Goal: Task Accomplishment & Management: Manage account settings

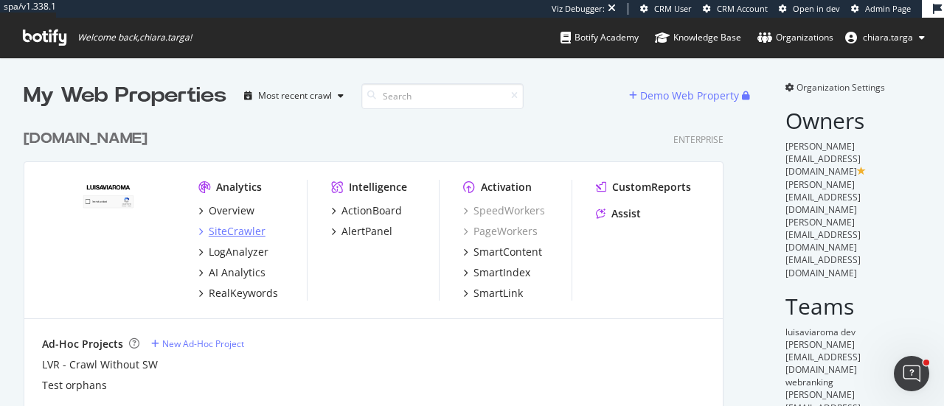
click at [238, 231] on div "SiteCrawler" at bounding box center [237, 231] width 57 height 15
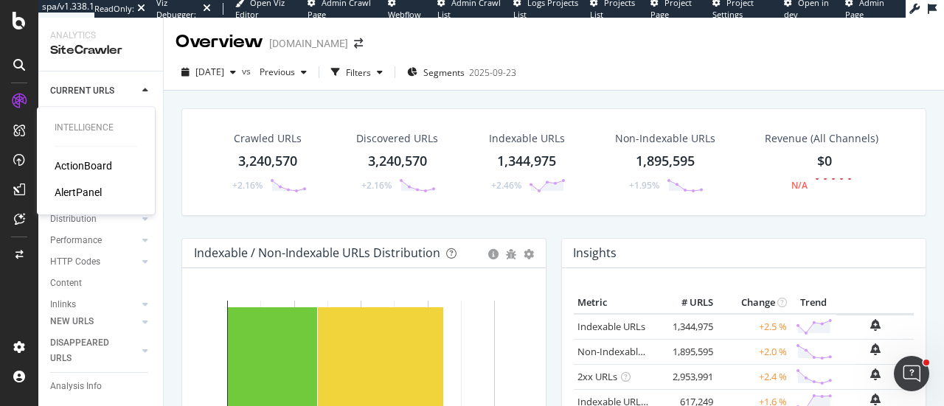
click at [62, 193] on div "AlertPanel" at bounding box center [78, 192] width 47 height 15
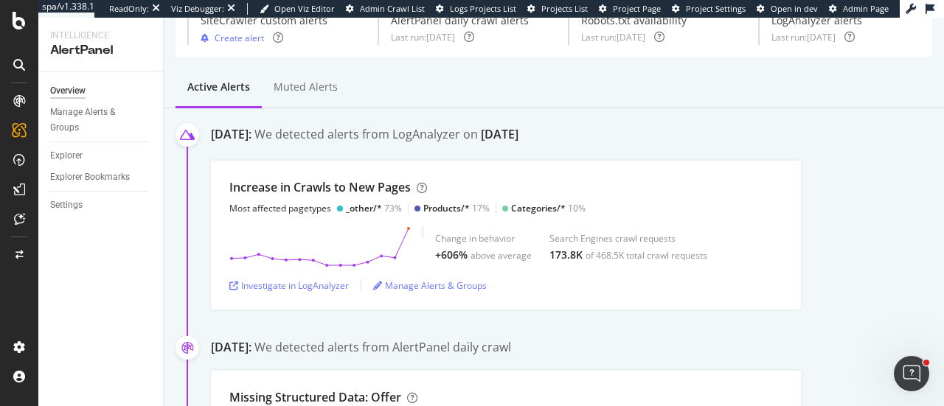
scroll to position [74, 0]
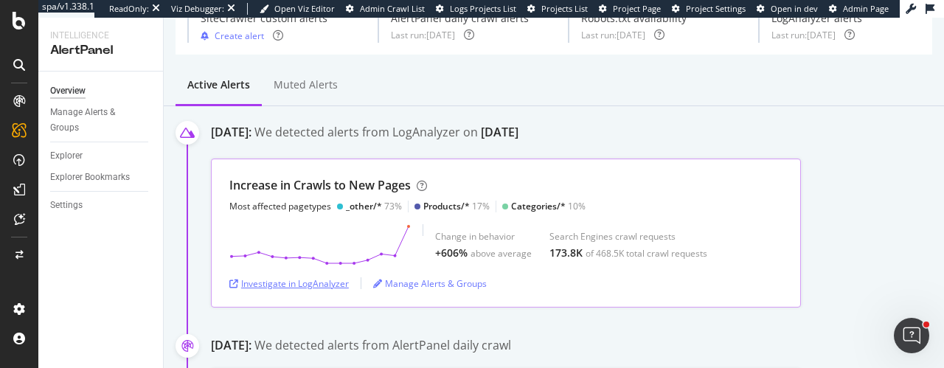
click at [297, 283] on div "Investigate in LogAnalyzer" at bounding box center [288, 283] width 119 height 13
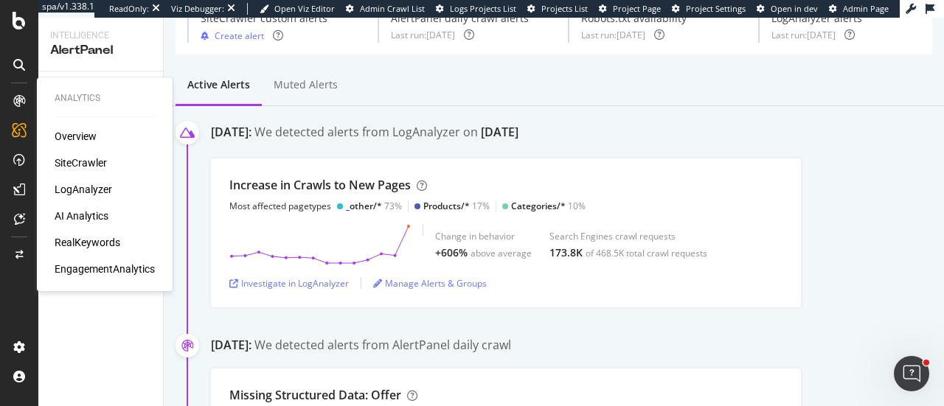
click at [62, 162] on div "SiteCrawler" at bounding box center [81, 163] width 52 height 15
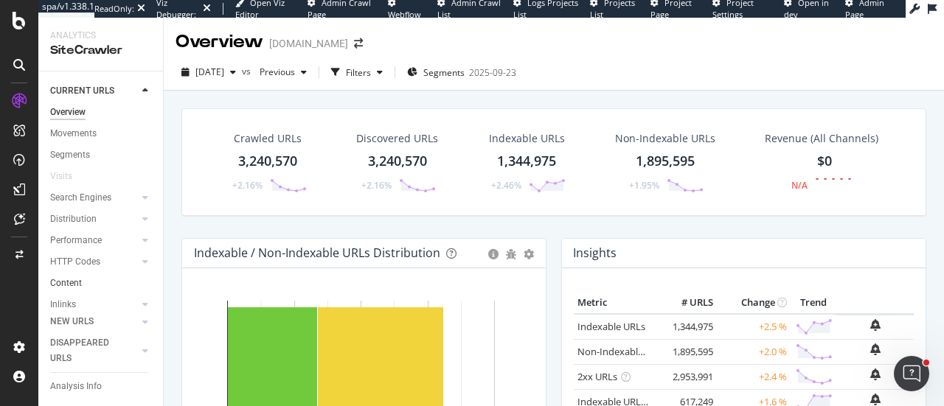
scroll to position [121, 0]
click at [92, 263] on div "Url Explorer" at bounding box center [73, 270] width 46 height 15
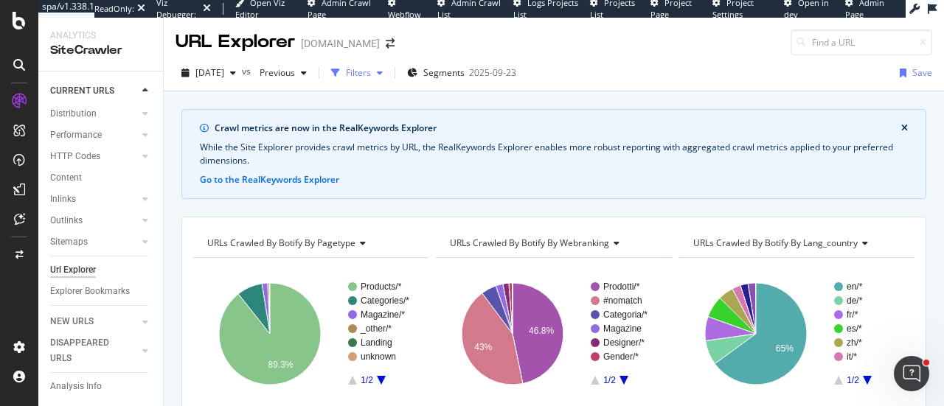
click at [371, 78] on div "Filters" at bounding box center [358, 72] width 25 height 13
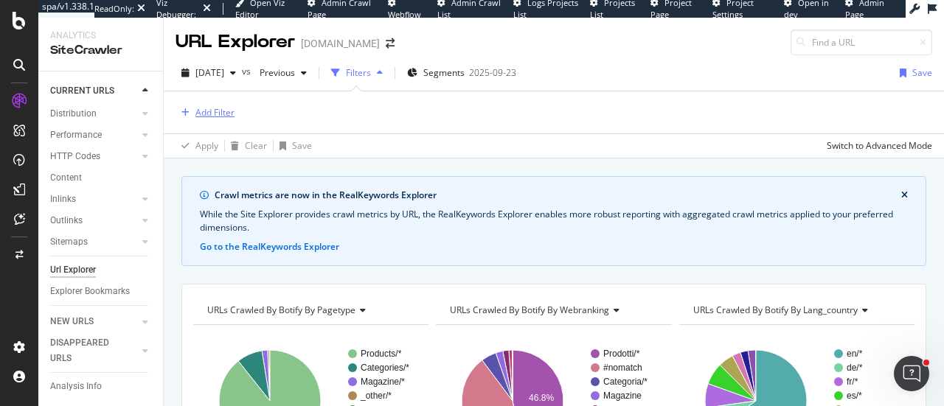
click at [226, 116] on div "Add Filter" at bounding box center [214, 112] width 39 height 13
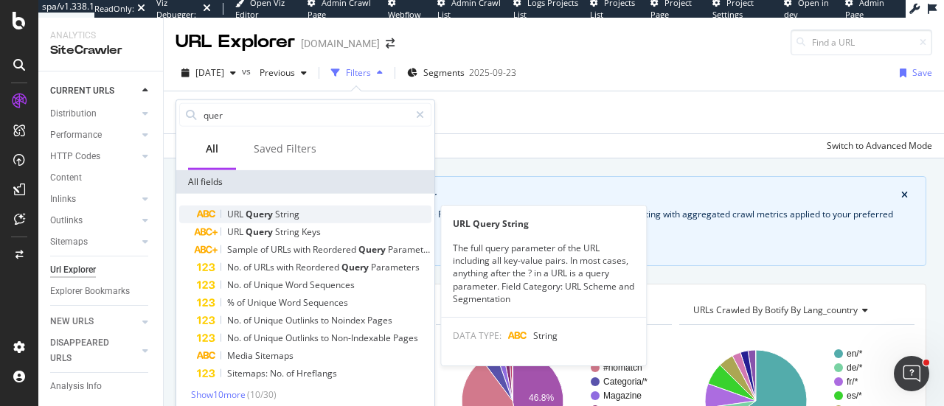
type input "quer"
click at [271, 211] on span "Query" at bounding box center [261, 214] width 30 height 13
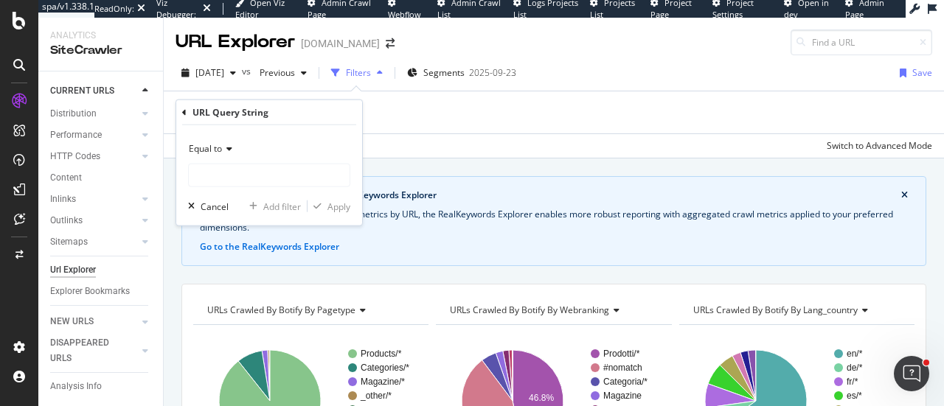
click at [226, 152] on icon at bounding box center [227, 149] width 10 height 9
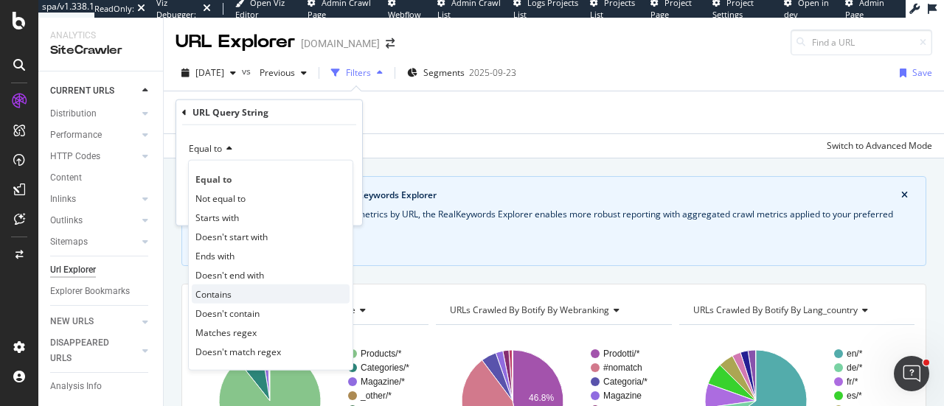
click at [236, 298] on div "Contains" at bounding box center [271, 294] width 158 height 19
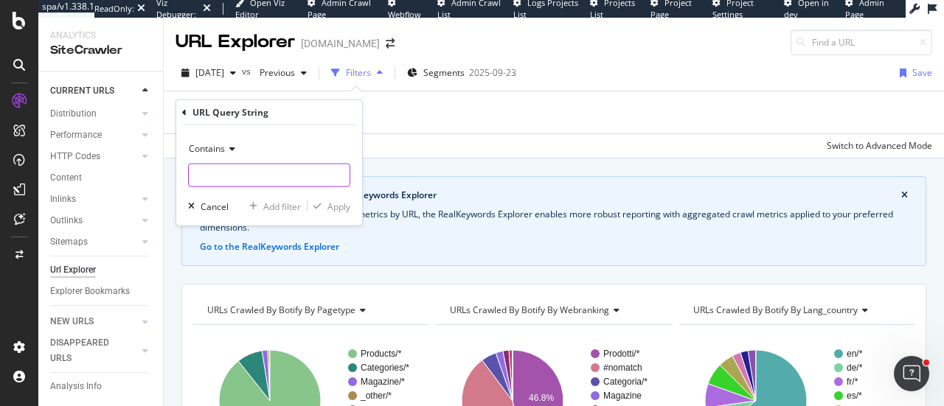
click at [261, 173] on input "text" at bounding box center [269, 176] width 161 height 24
paste input "page=0"
type input "page=0"
click at [333, 217] on div "Contains page=0 Cancel Add filter Apply" at bounding box center [269, 175] width 186 height 100
click at [333, 208] on div "Apply" at bounding box center [339, 206] width 23 height 13
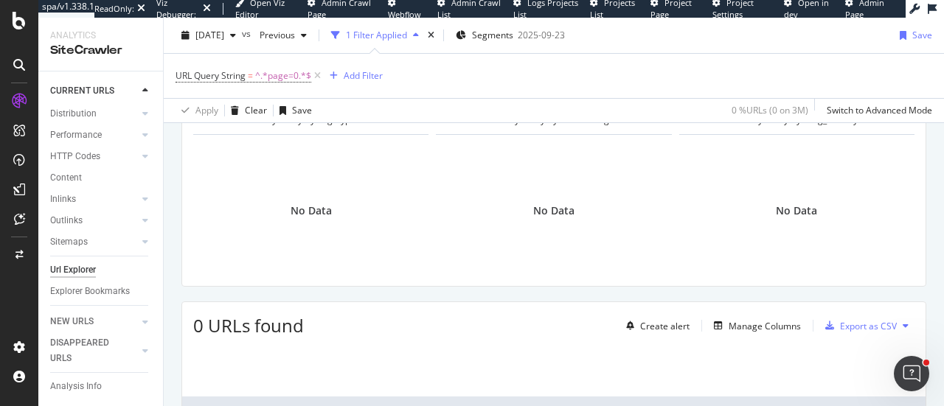
scroll to position [191, 0]
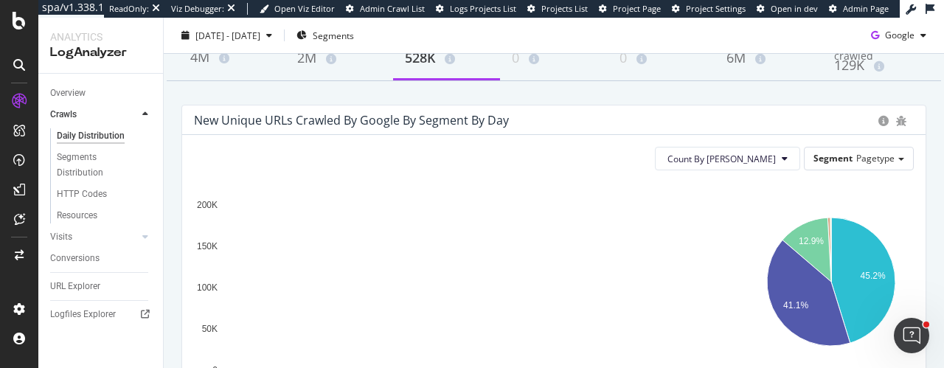
scroll to position [110, 0]
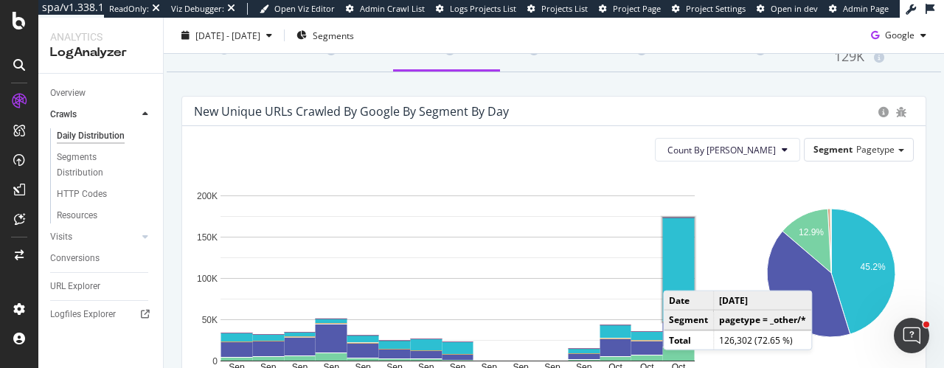
click at [678, 275] on rect "A chart." at bounding box center [679, 270] width 32 height 104
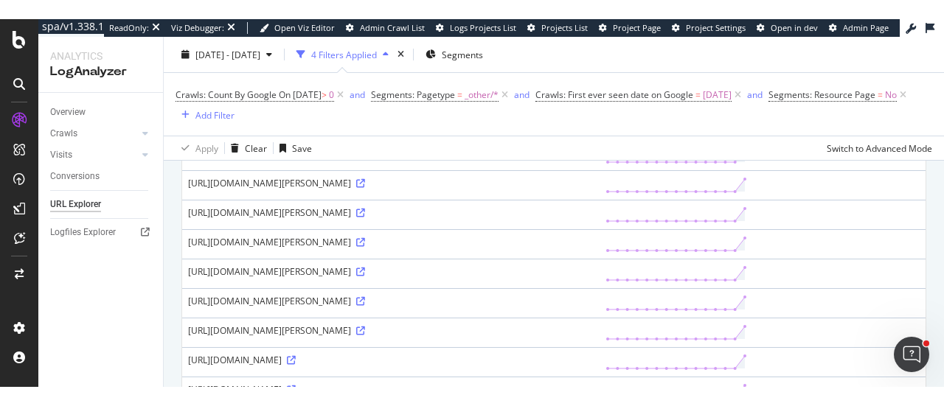
scroll to position [913, 0]
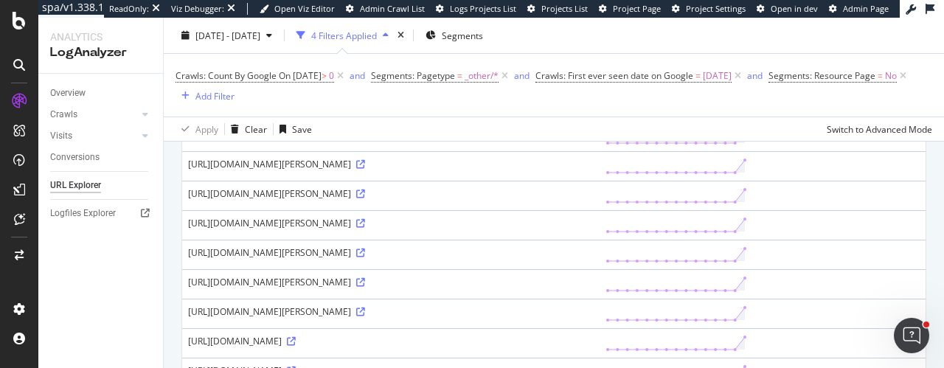
drag, startPoint x: 419, startPoint y: 198, endPoint x: 465, endPoint y: 196, distance: 46.5
click at [465, 111] on div "https://www.luisaviaroma.com/de-at/p/chiara-ferragni/m%25C3%25A4dchen/77I-1DR00…" at bounding box center [391, 105] width 406 height 13
click at [425, 111] on div "https://www.luisaviaroma.com/de-at/p/chiara-ferragni/m%25C3%25A4dchen/77I-1DR00…" at bounding box center [391, 105] width 406 height 13
click at [296, 110] on icon at bounding box center [291, 105] width 9 height 9
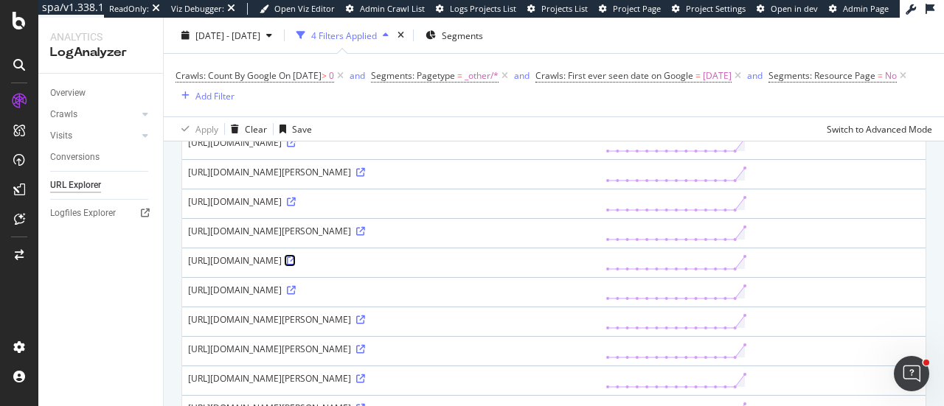
scroll to position [757, 0]
click at [287, 148] on icon at bounding box center [291, 143] width 9 height 9
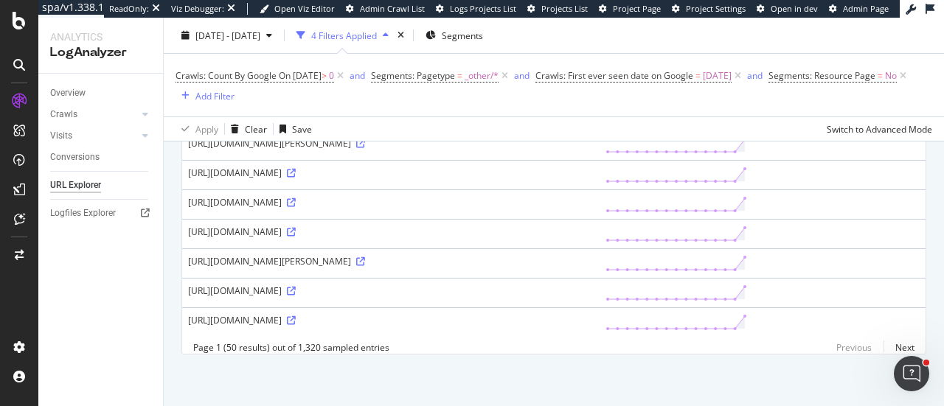
scroll to position [1750, 0]
click at [287, 228] on icon at bounding box center [291, 232] width 9 height 9
click at [258, 150] on div "https://www.luisaviaroma.com/de-at/p/magda-butrym/damen/78I-RSH086?ColorId=Q1JF…" at bounding box center [391, 143] width 406 height 13
click at [269, 150] on div "https://www.luisaviaroma.com/de-at/p/magda-butrym/damen/78I-RSH086?ColorId=Q1JF…" at bounding box center [391, 143] width 406 height 13
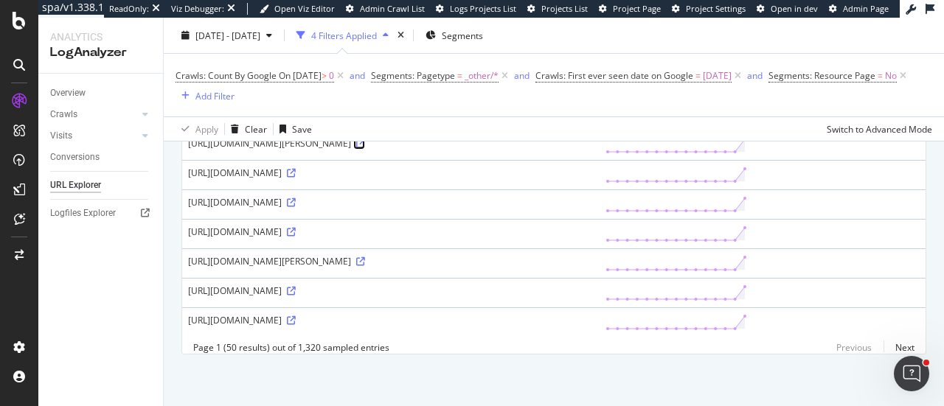
click at [356, 148] on icon at bounding box center [360, 143] width 9 height 9
click at [146, 209] on icon at bounding box center [145, 213] width 9 height 9
drag, startPoint x: 389, startPoint y: 298, endPoint x: 427, endPoint y: 297, distance: 38.4
click at [427, 314] on div "https://www.luisaviaroma.com/de-at/p/patbo/m%25C3%25A4dchen/77I-4FF001?ColorId=…" at bounding box center [391, 320] width 406 height 13
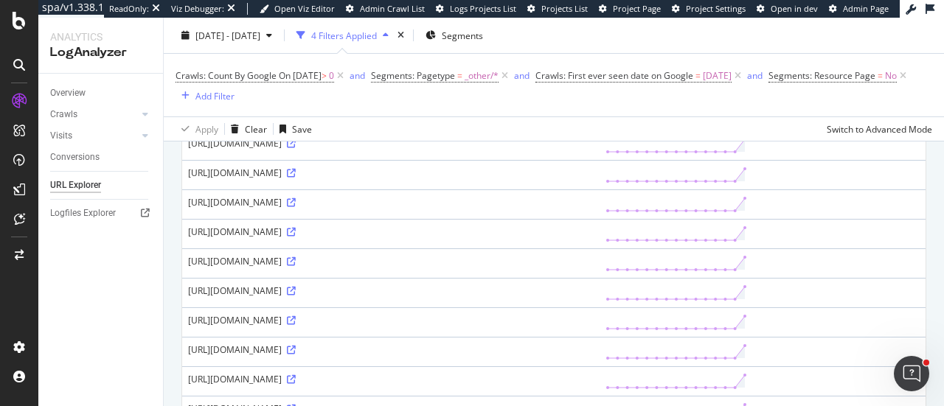
scroll to position [0, 0]
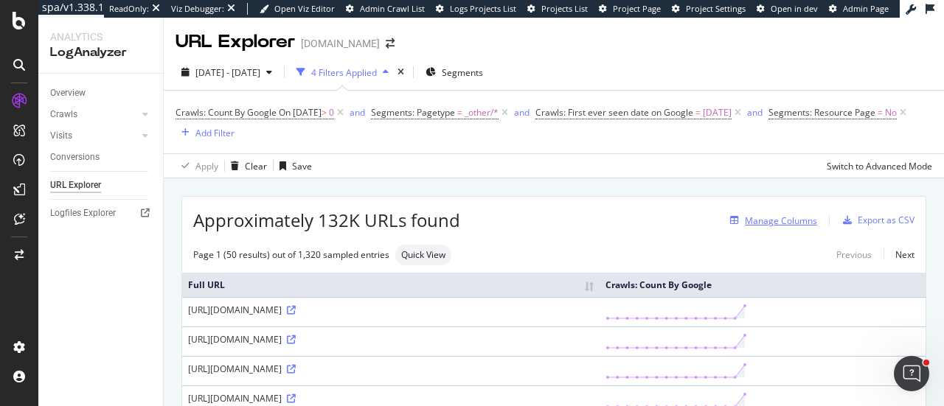
click at [752, 221] on div "Manage Columns" at bounding box center [781, 221] width 72 height 13
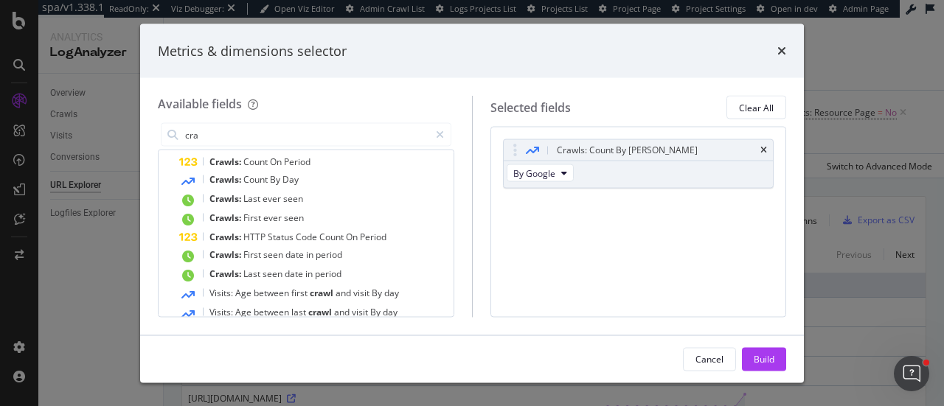
scroll to position [59, 0]
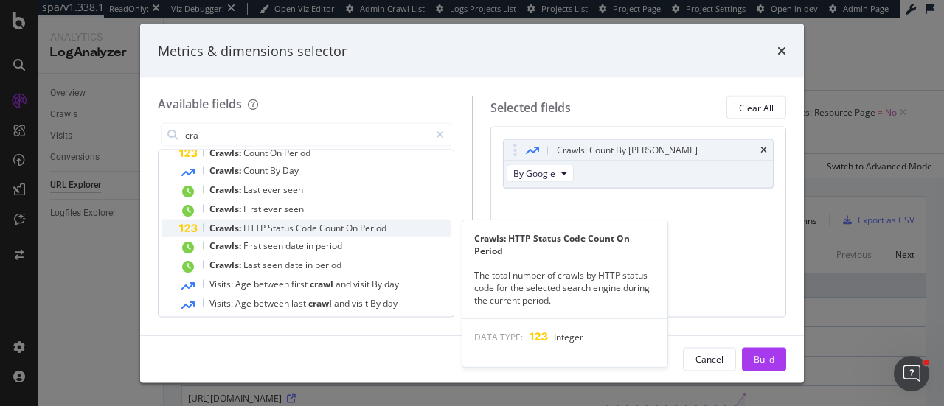
type input "cra"
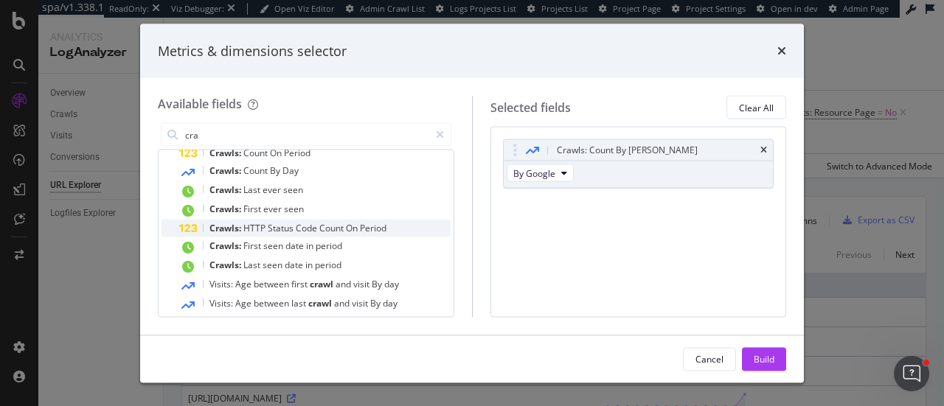
click at [307, 232] on span "Code" at bounding box center [308, 228] width 24 height 13
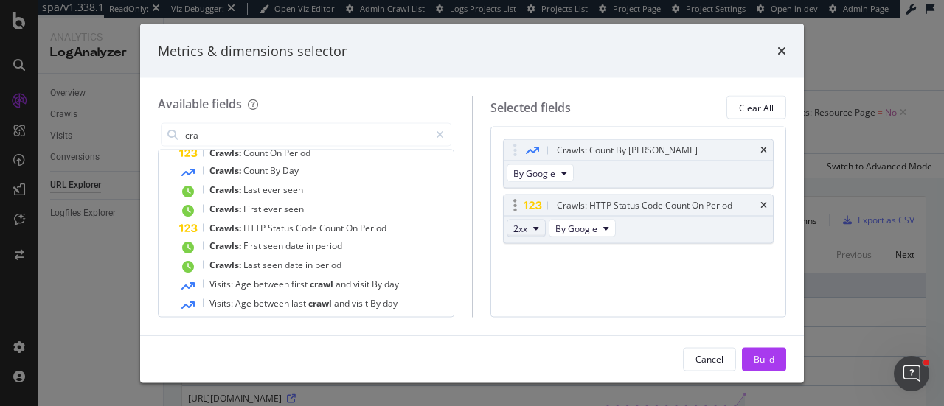
click at [524, 225] on span "2xx" at bounding box center [520, 228] width 14 height 13
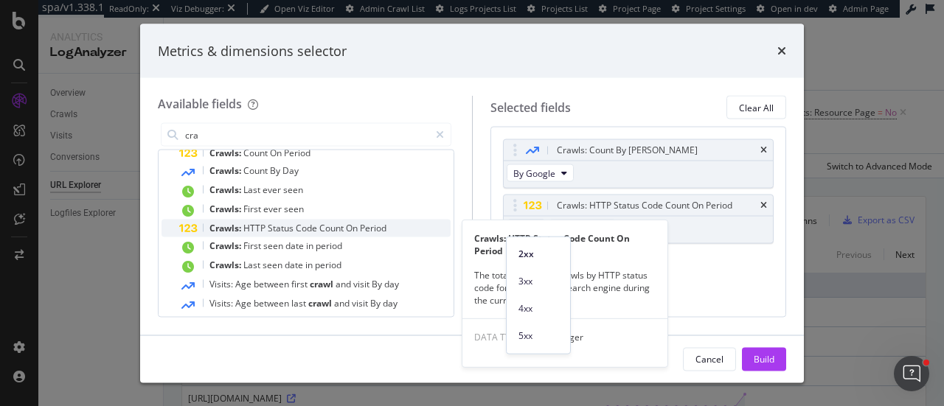
click at [215, 229] on span "Crawls:" at bounding box center [226, 228] width 34 height 13
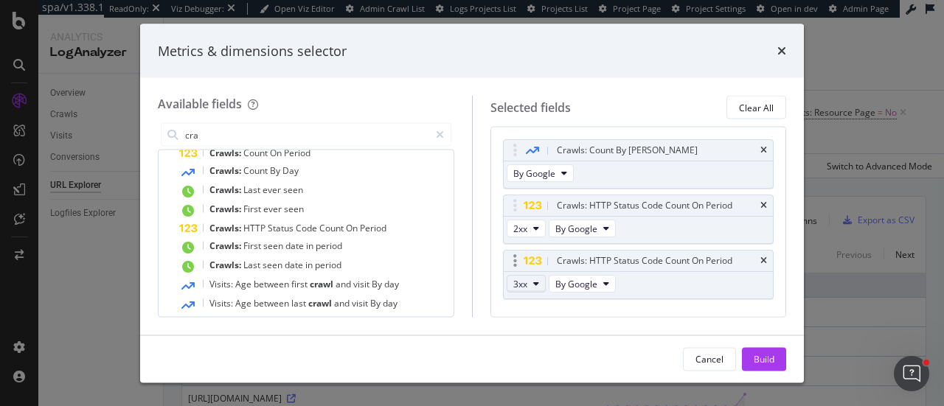
click at [535, 285] on icon "modal" at bounding box center [536, 284] width 6 height 9
click at [537, 251] on span "5xx" at bounding box center [539, 255] width 40 height 13
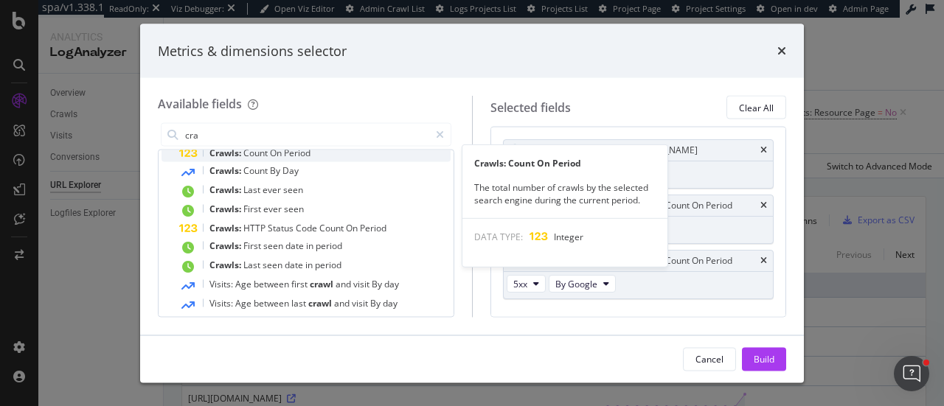
click at [254, 157] on span "Count" at bounding box center [256, 153] width 27 height 13
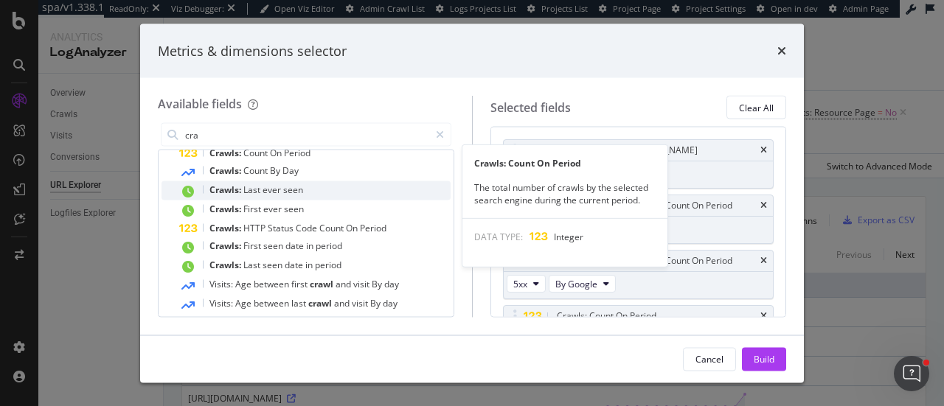
scroll to position [35, 0]
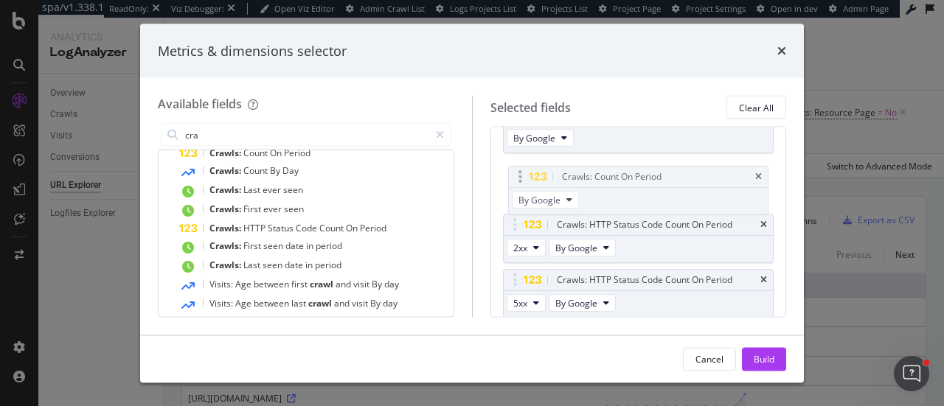
drag, startPoint x: 513, startPoint y: 281, endPoint x: 519, endPoint y: 179, distance: 102.0
click at [519, 179] on body "spa/v1.338.1 ReadOnly: Viz Debugger: Open Viz Editor Admin Crawl List Logs Proj…" at bounding box center [472, 203] width 944 height 406
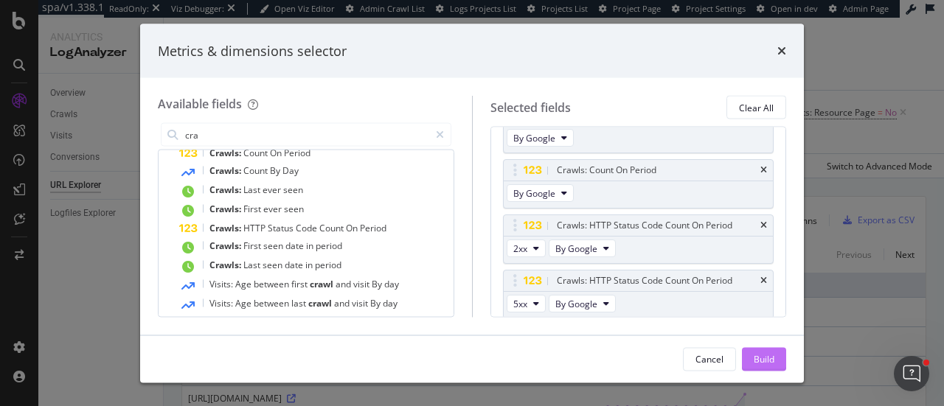
click at [763, 361] on div "Build" at bounding box center [764, 359] width 21 height 13
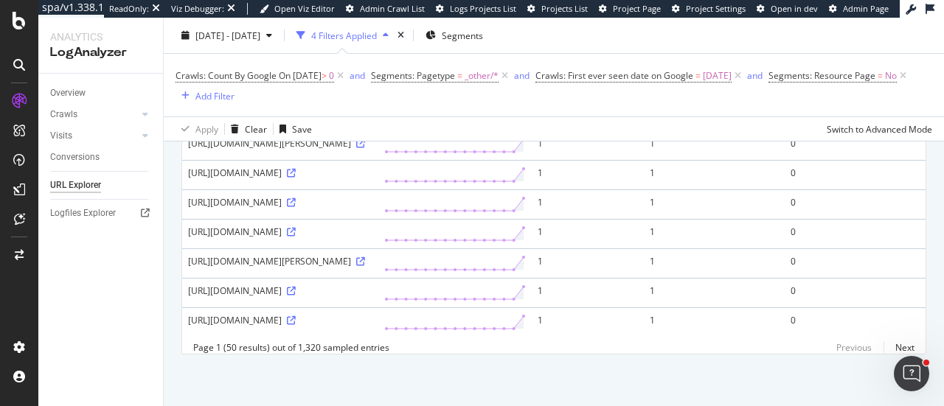
scroll to position [1090, 0]
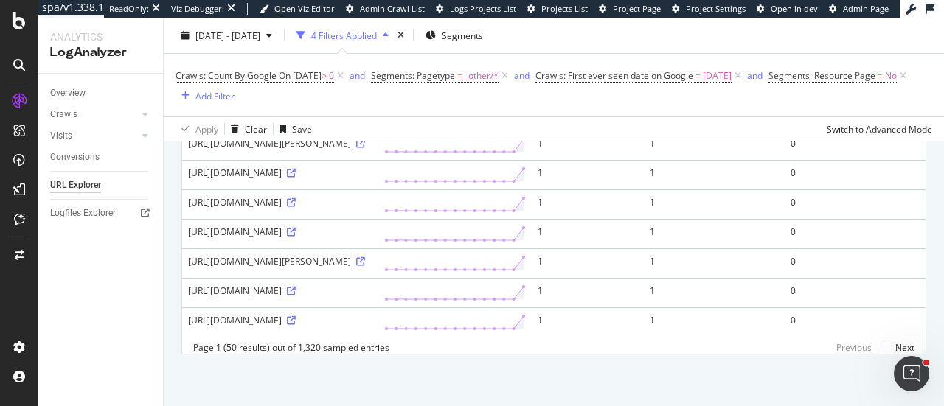
scroll to position [2369, 0]
click at [373, 314] on div "https://www.luisaviaroma.com/de-at/p/patbo/m%25C3%25A4dchen/77I-4FF001?ColorId=…" at bounding box center [280, 320] width 184 height 13
drag, startPoint x: 378, startPoint y: 290, endPoint x: 431, endPoint y: 290, distance: 52.4
click at [373, 314] on div "https://www.luisaviaroma.com/de-at/p/patbo/m%25C3%25A4dchen/77I-4FF001?ColorId=…" at bounding box center [280, 320] width 184 height 13
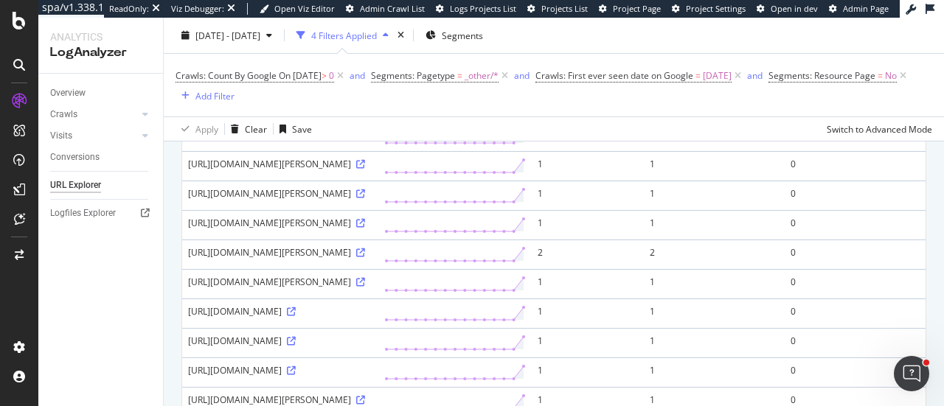
scroll to position [1272, 0]
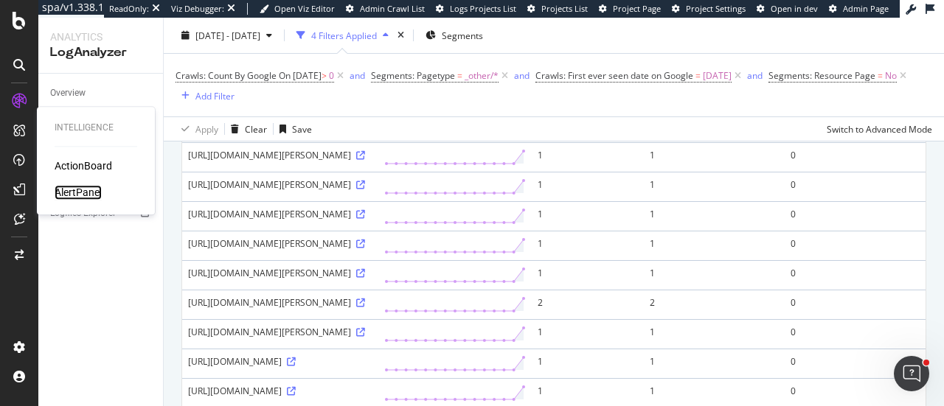
click at [78, 193] on div "AlertPanel" at bounding box center [78, 192] width 47 height 15
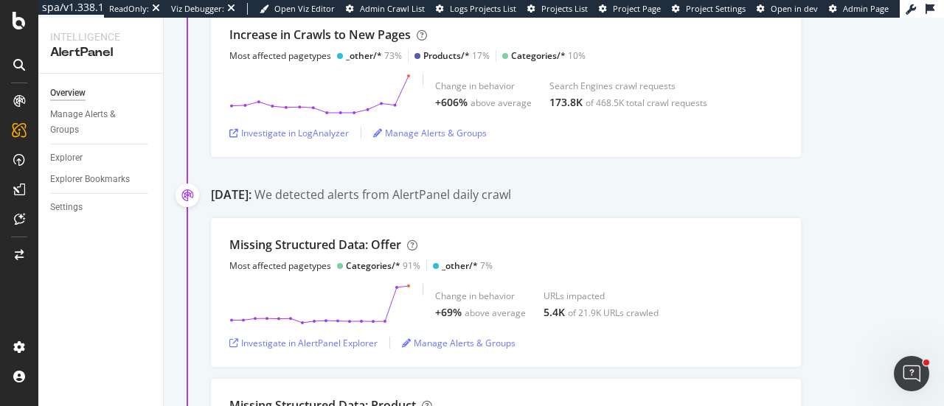
scroll to position [224, 0]
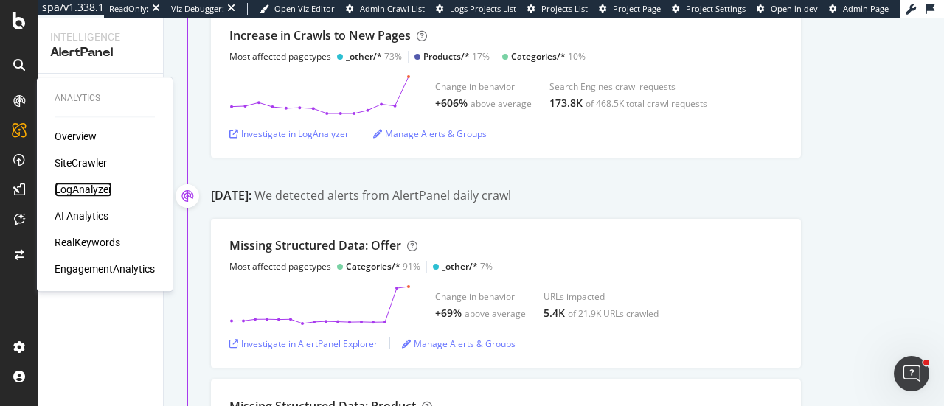
click at [68, 192] on div "LogAnalyzer" at bounding box center [84, 189] width 58 height 15
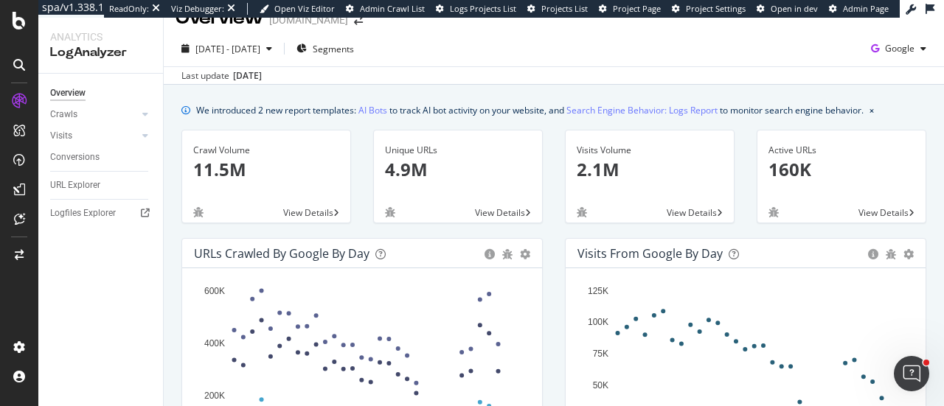
scroll to position [13, 0]
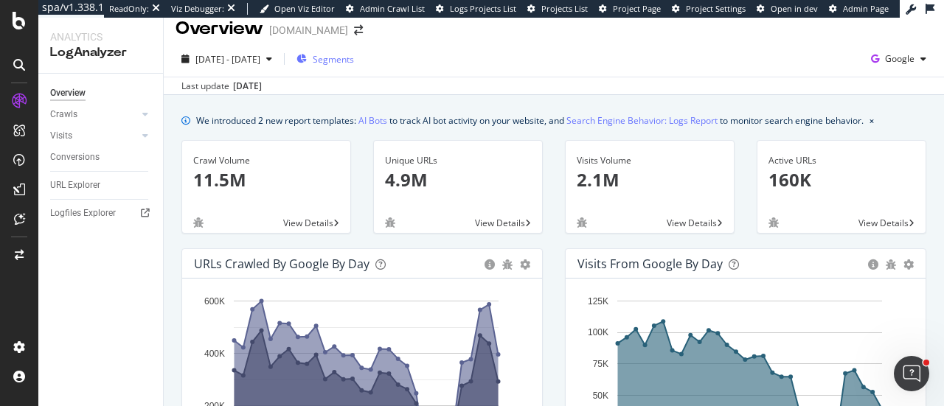
click at [354, 67] on div "Segments" at bounding box center [326, 59] width 58 height 22
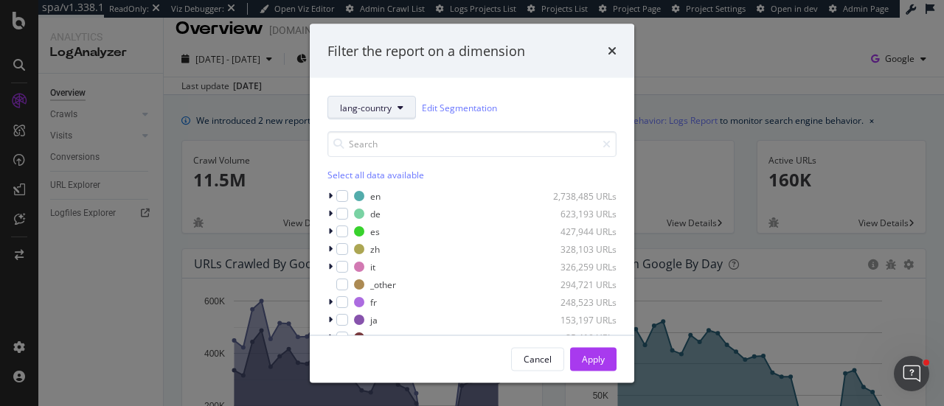
click at [363, 114] on button "lang-country" at bounding box center [372, 108] width 89 height 24
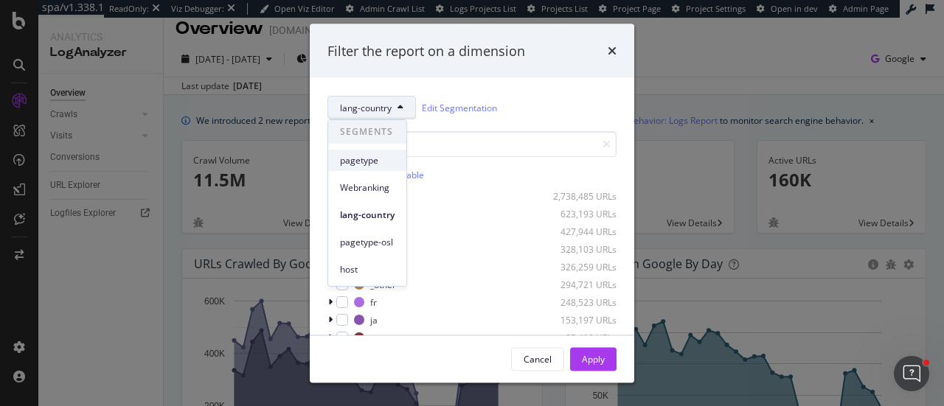
click at [363, 157] on span "pagetype" at bounding box center [367, 160] width 55 height 13
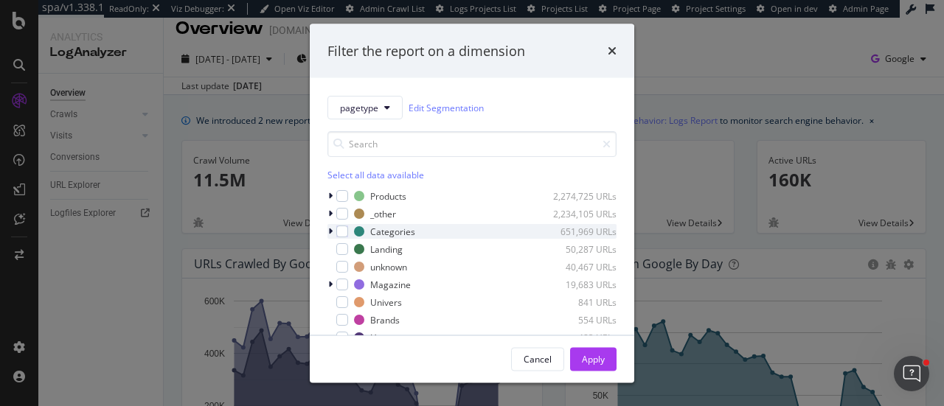
click at [331, 231] on icon "modal" at bounding box center [330, 231] width 4 height 9
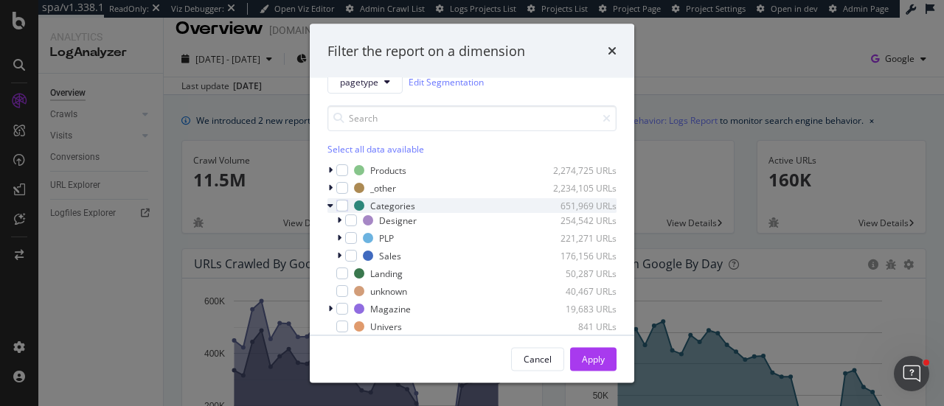
scroll to position [27, 0]
click at [339, 220] on icon "modal" at bounding box center [339, 219] width 4 height 9
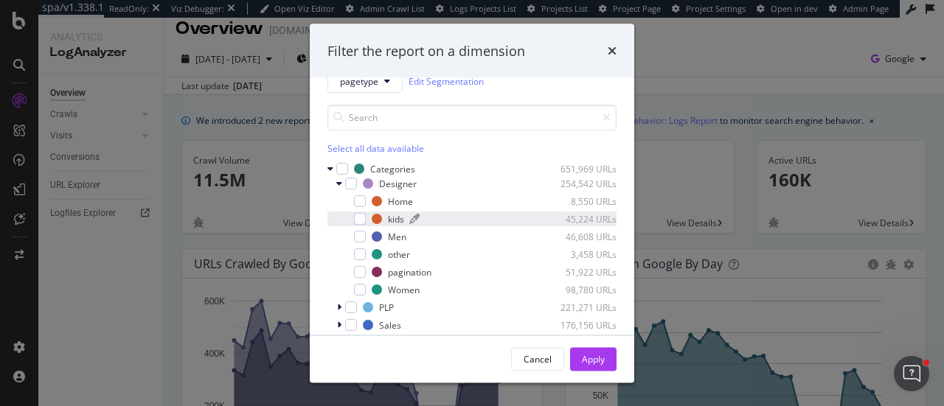
scroll to position [37, 0]
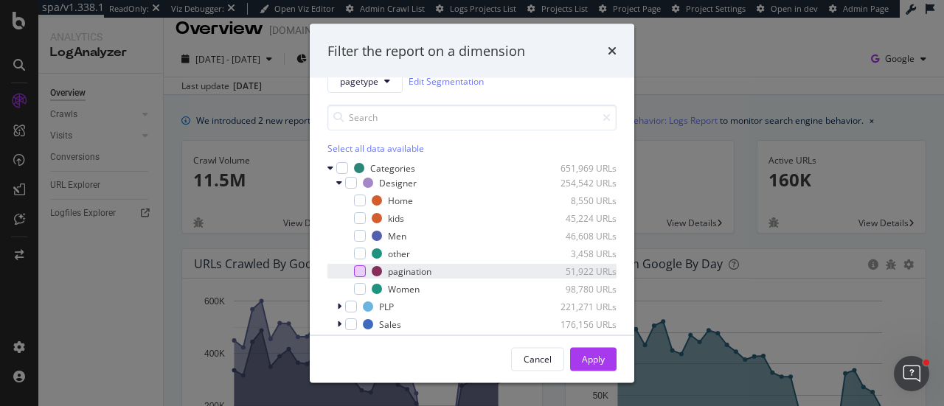
click at [358, 272] on div "modal" at bounding box center [360, 272] width 12 height 12
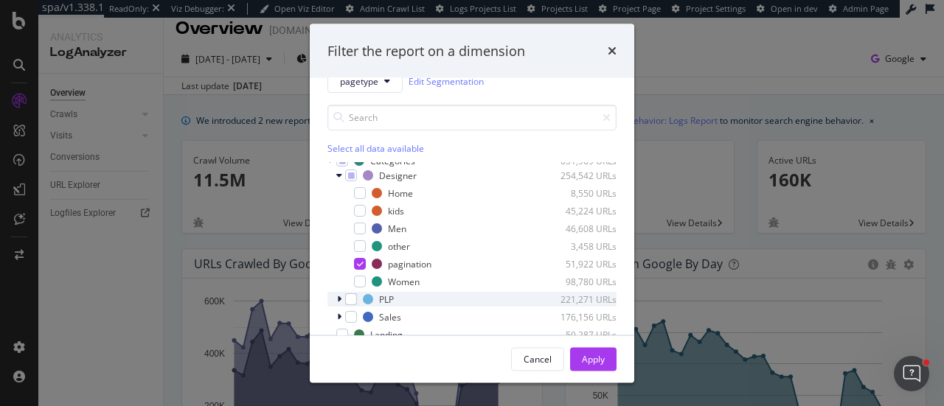
click at [339, 297] on icon "modal" at bounding box center [339, 299] width 4 height 9
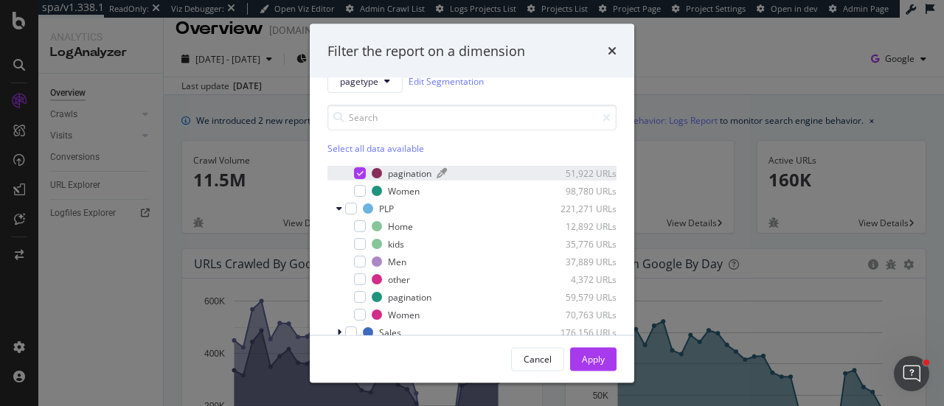
scroll to position [138, 0]
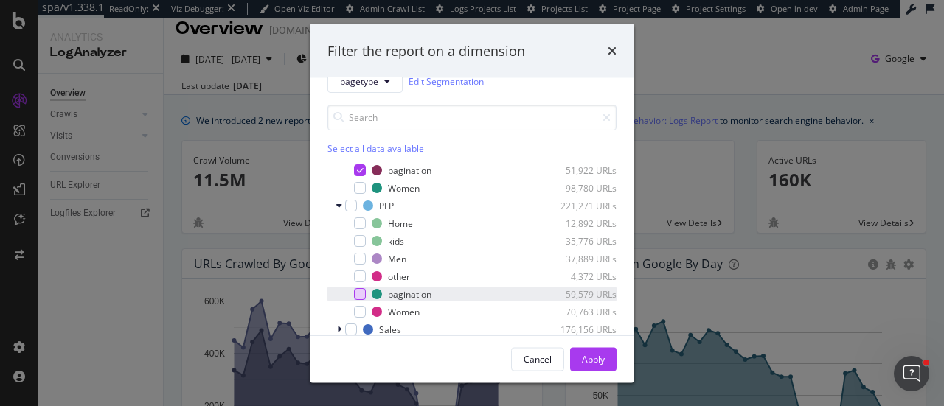
click at [361, 292] on div "modal" at bounding box center [360, 294] width 12 height 12
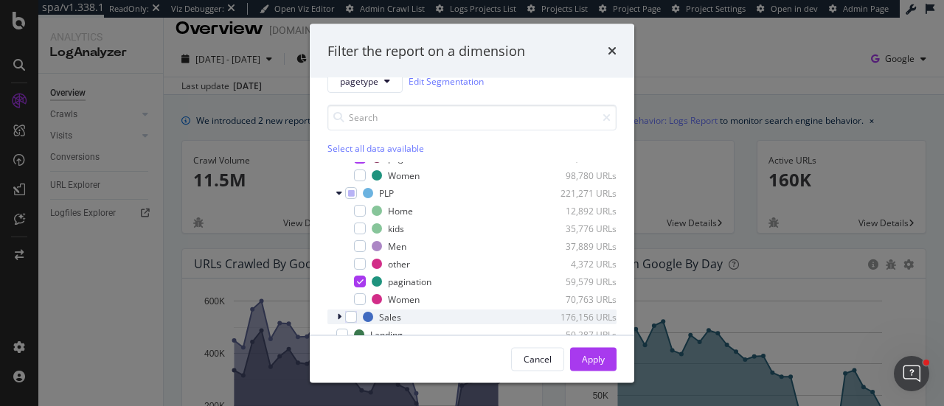
click at [339, 311] on div "modal" at bounding box center [340, 317] width 9 height 15
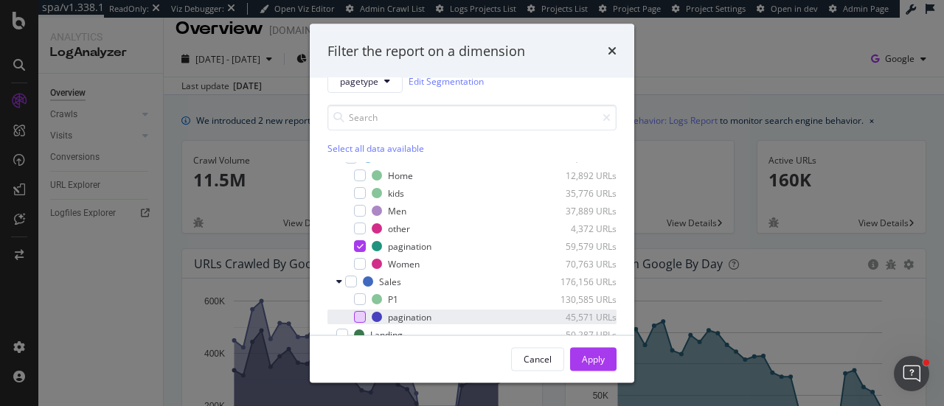
click at [358, 315] on div "modal" at bounding box center [360, 317] width 12 height 12
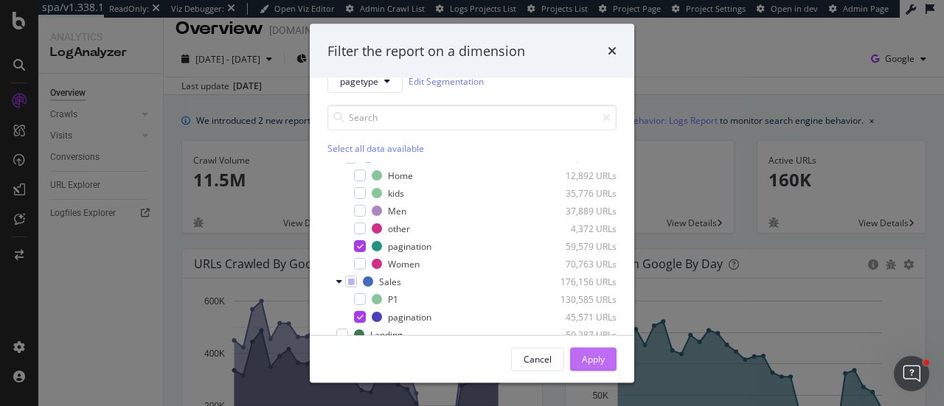
click at [599, 356] on div "Apply" at bounding box center [593, 359] width 23 height 13
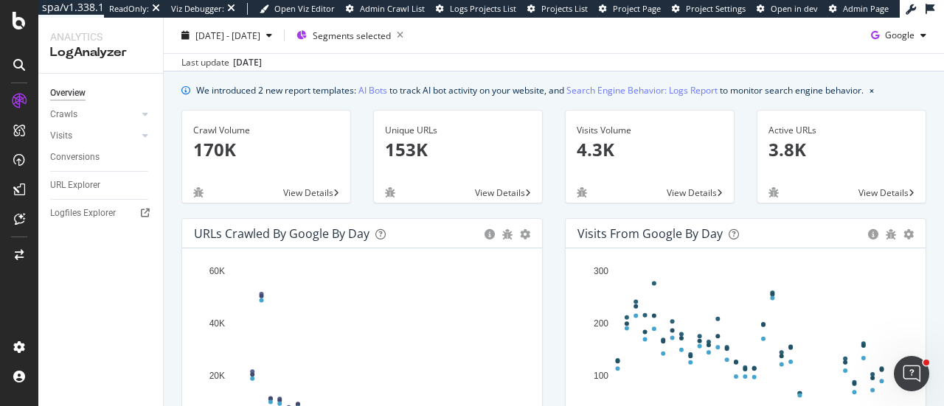
scroll to position [43, 0]
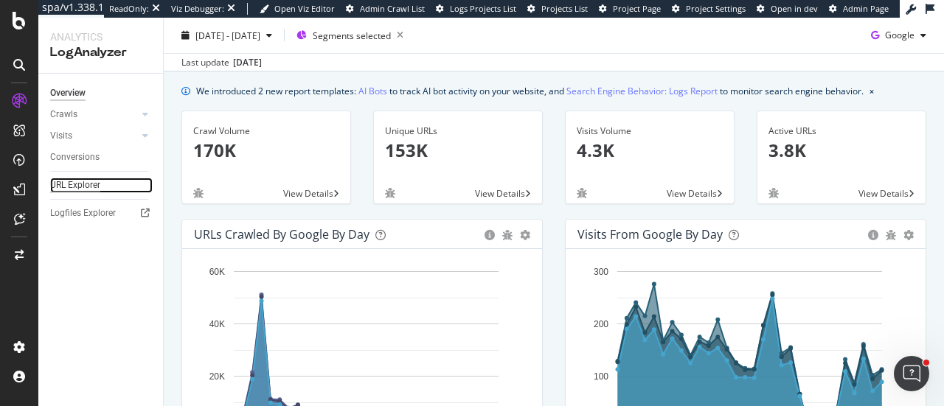
click at [80, 186] on div "URL Explorer" at bounding box center [75, 185] width 50 height 15
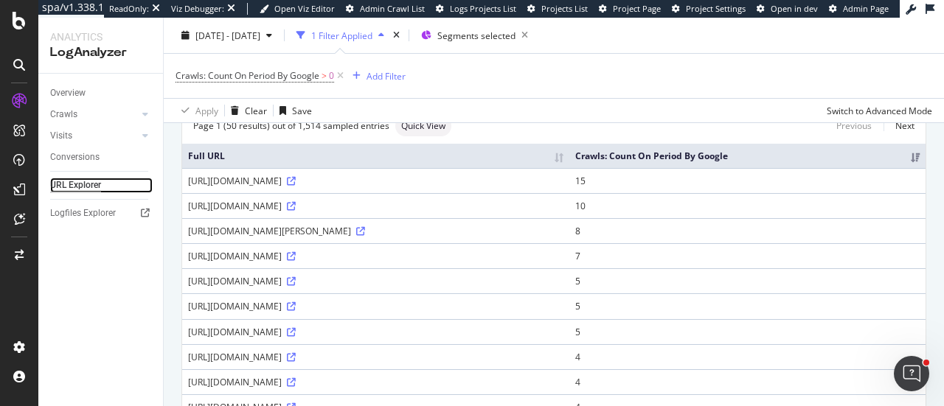
scroll to position [113, 0]
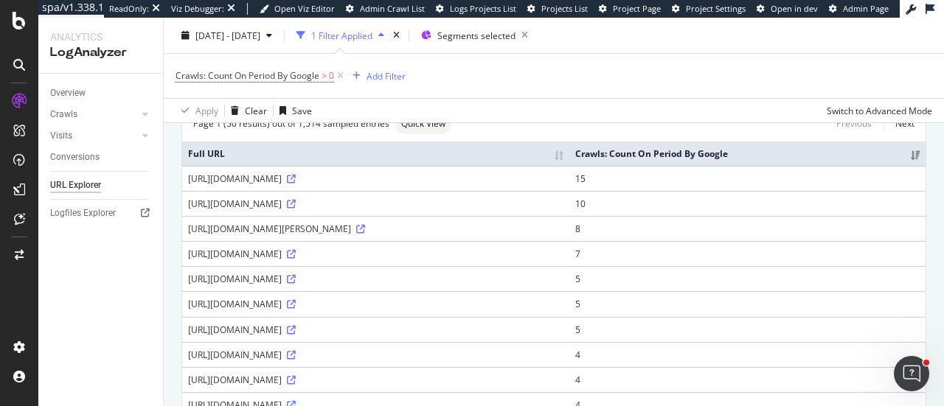
click at [492, 210] on div "https://www.luisaviaroma.com/es-es/shop/mujer/bolsos?lvrid=_gw_i22_s&Page=0" at bounding box center [375, 204] width 375 height 13
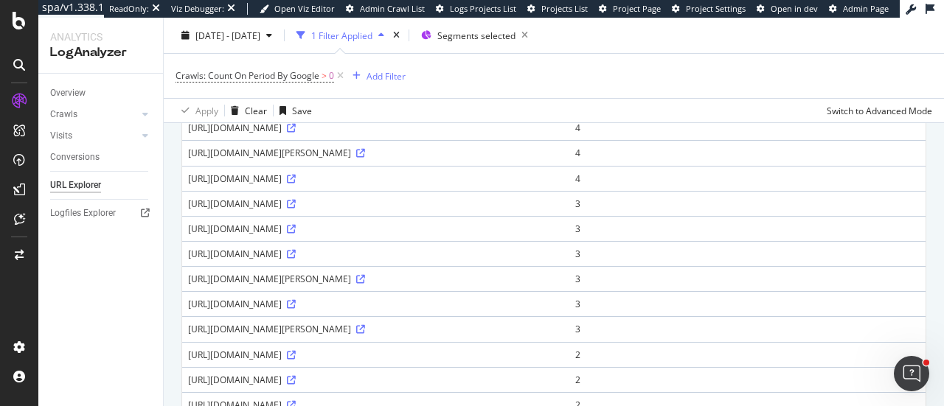
scroll to position [440, 0]
click at [365, 285] on icon at bounding box center [360, 280] width 9 height 9
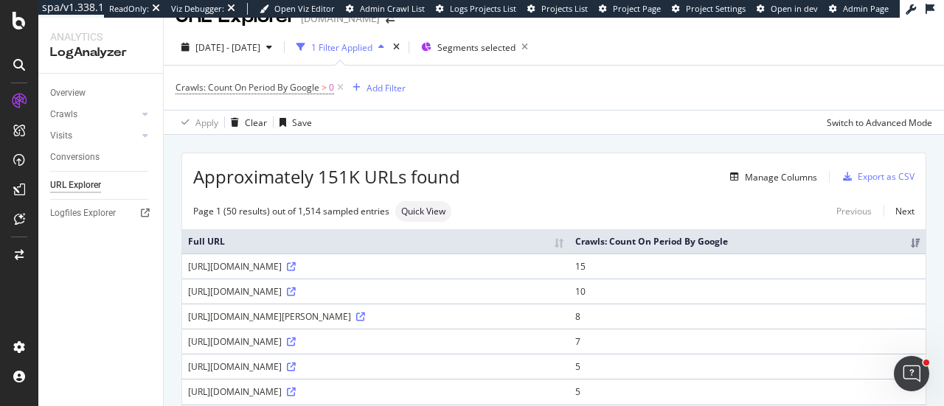
scroll to position [26, 0]
click at [77, 97] on div "Overview" at bounding box center [67, 93] width 35 height 15
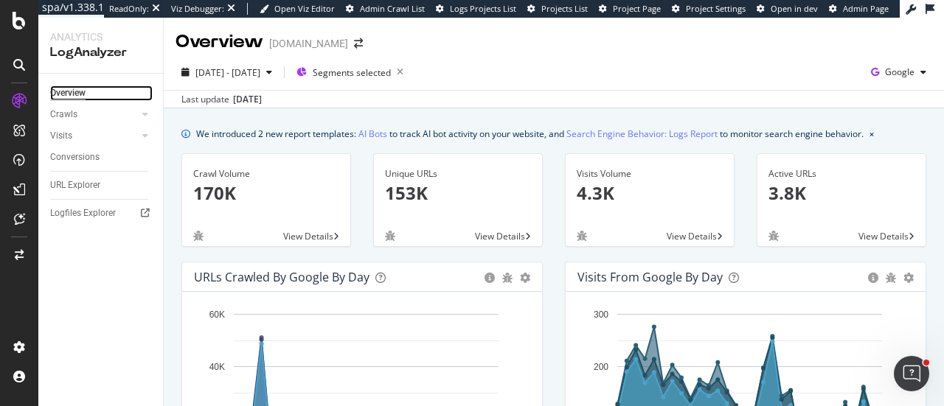
scroll to position [1, 0]
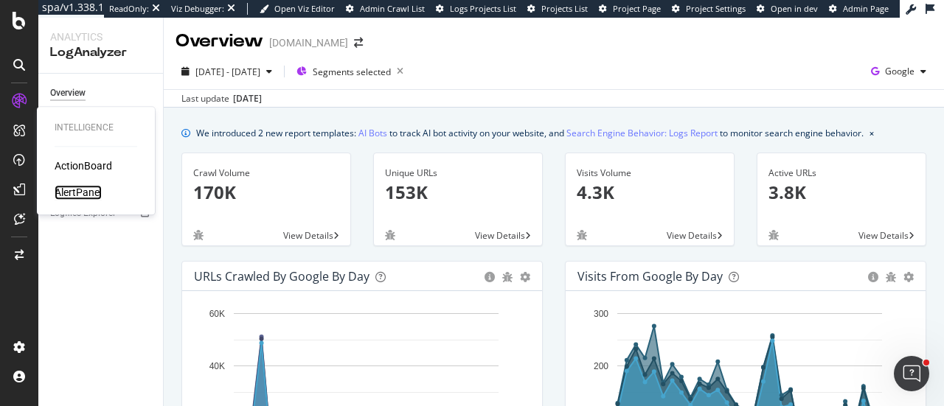
click at [81, 193] on div "AlertPanel" at bounding box center [78, 192] width 47 height 15
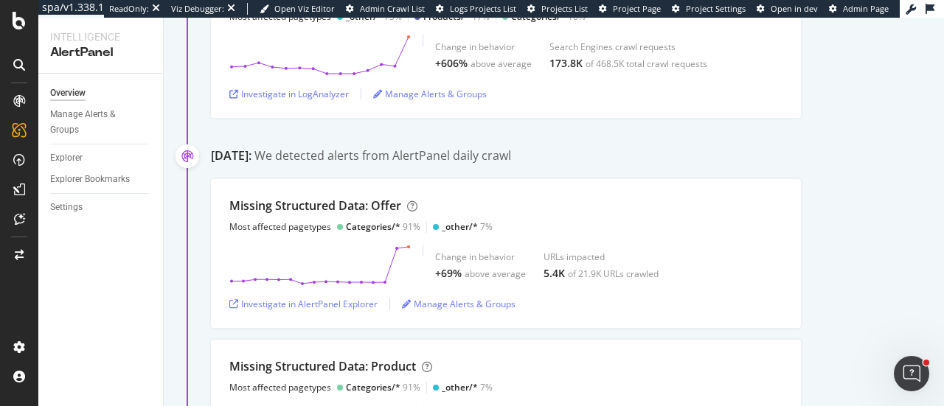
scroll to position [264, 0]
click at [282, 300] on div "Investigate in AlertPanel Explorer" at bounding box center [303, 303] width 148 height 13
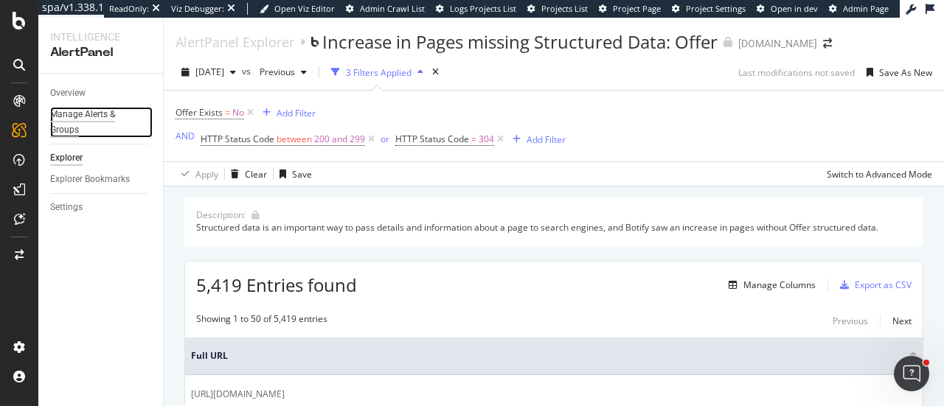
click at [63, 132] on div "Manage Alerts & Groups" at bounding box center [94, 122] width 89 height 31
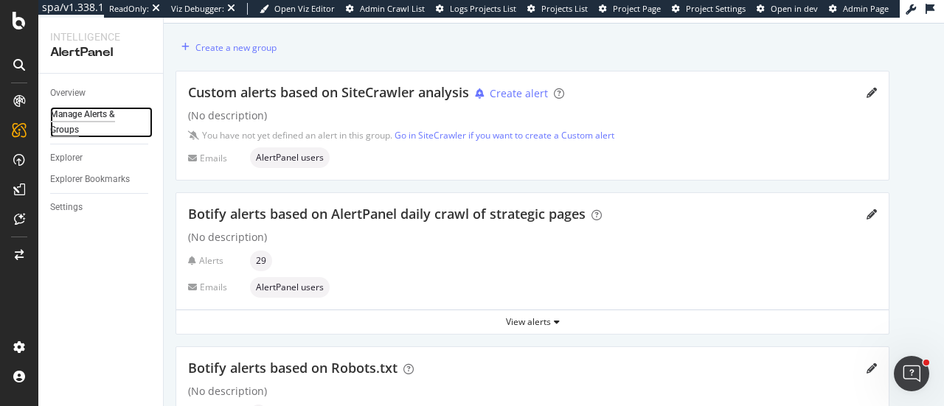
scroll to position [37, 0]
click at [546, 322] on div "View alerts" at bounding box center [532, 322] width 713 height 13
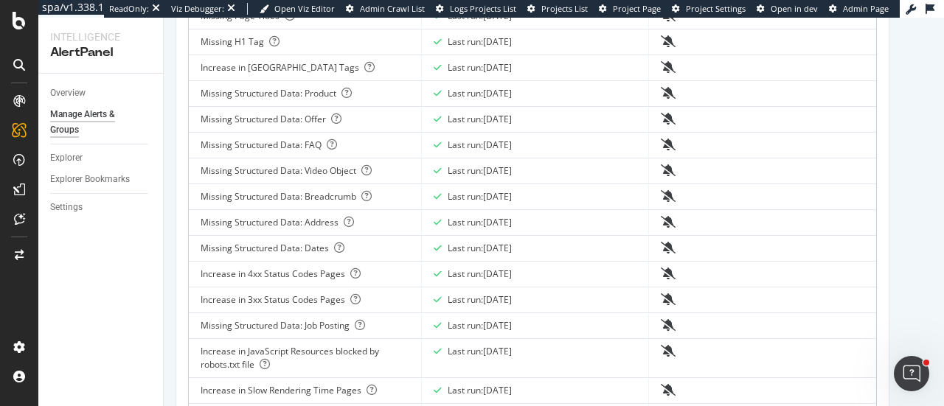
scroll to position [549, 0]
click at [77, 95] on div "Overview" at bounding box center [67, 93] width 35 height 15
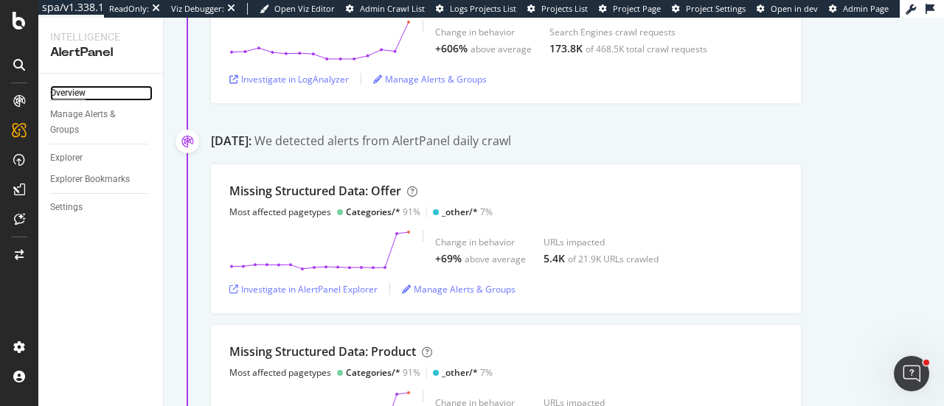
scroll to position [277, 0]
drag, startPoint x: 447, startPoint y: 142, endPoint x: 603, endPoint y: 142, distance: 155.6
click at [603, 142] on div "September 25th 2025: We detected alerts from AlertPanel daily crawl" at bounding box center [577, 144] width 733 height 20
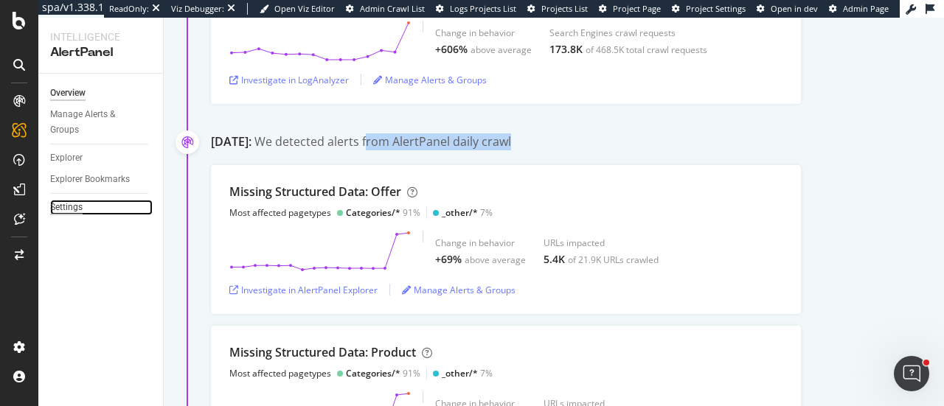
click at [75, 207] on div "Settings" at bounding box center [66, 207] width 32 height 15
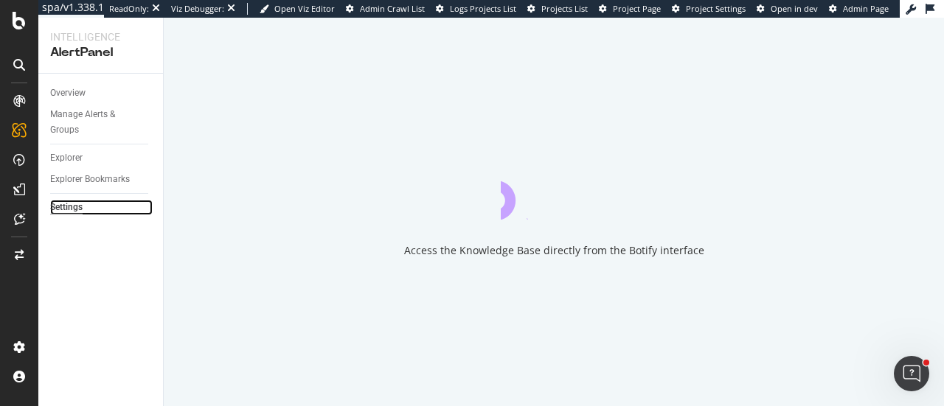
select select "02"
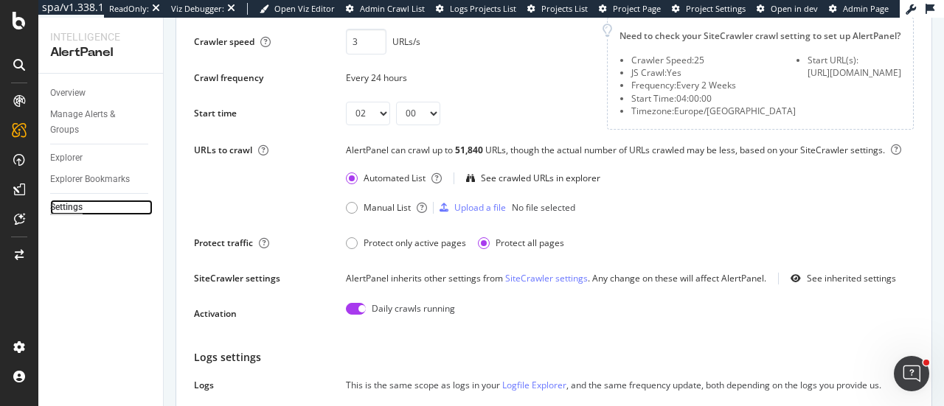
scroll to position [146, 0]
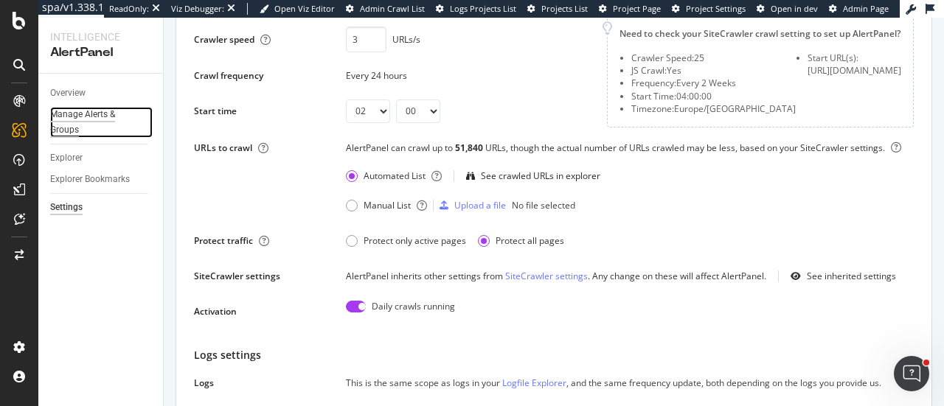
click at [55, 124] on div "Manage Alerts & Groups" at bounding box center [94, 122] width 89 height 31
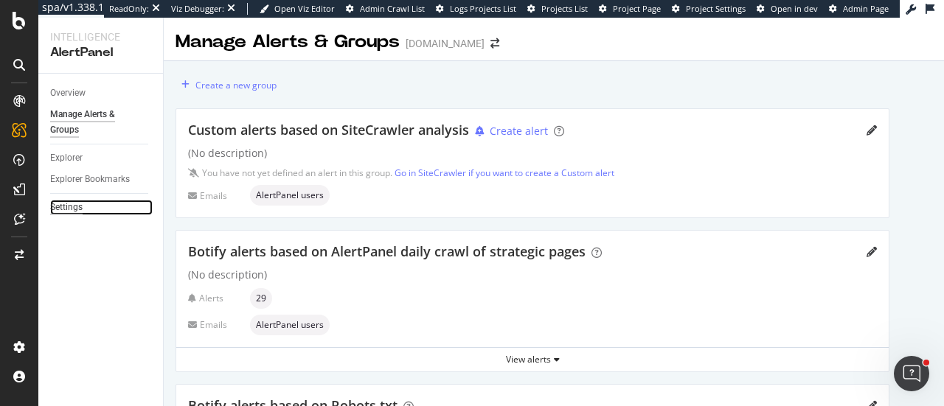
click at [72, 215] on div "Settings" at bounding box center [66, 207] width 32 height 15
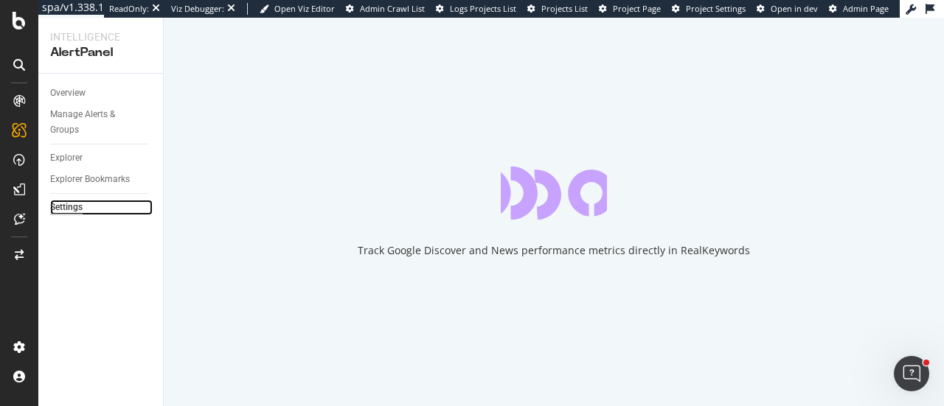
select select "02"
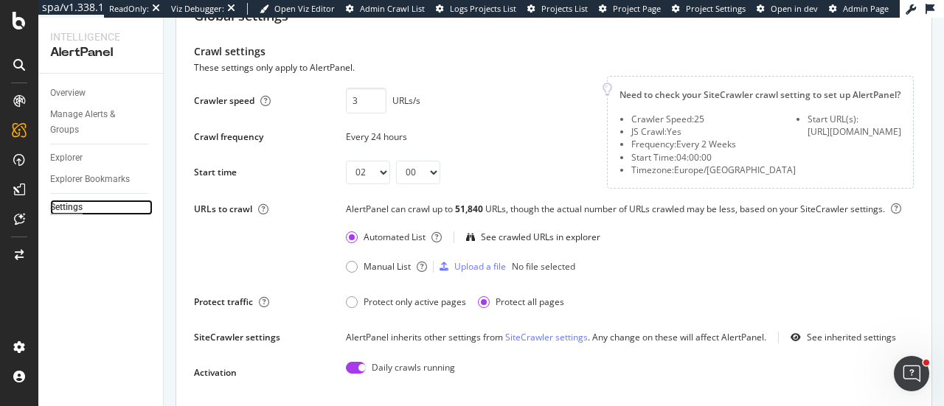
scroll to position [93, 0]
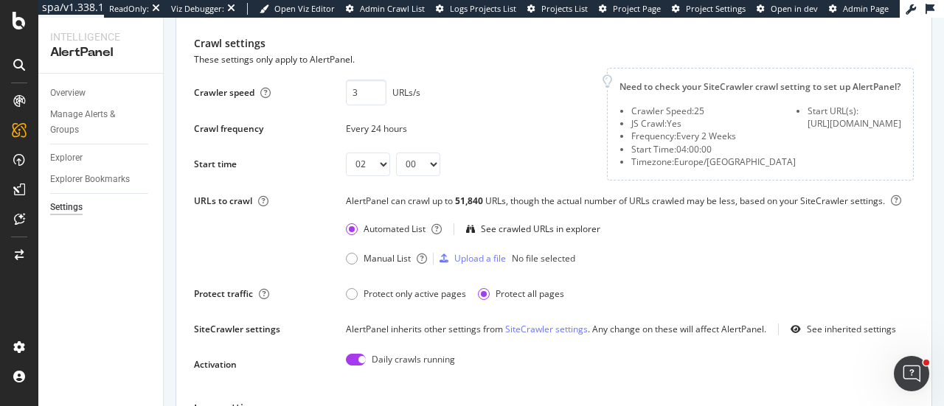
drag, startPoint x: 749, startPoint y: 122, endPoint x: 874, endPoint y: 123, distance: 125.4
click at [874, 123] on div "Crawler Speed: 25 JS Crawl: Yes Frequency: Every 2 Weeks Start Time: 04:00:00 T…" at bounding box center [761, 136] width 282 height 63
click at [828, 122] on div "https://www.luisaviaroma.com" at bounding box center [855, 123] width 94 height 13
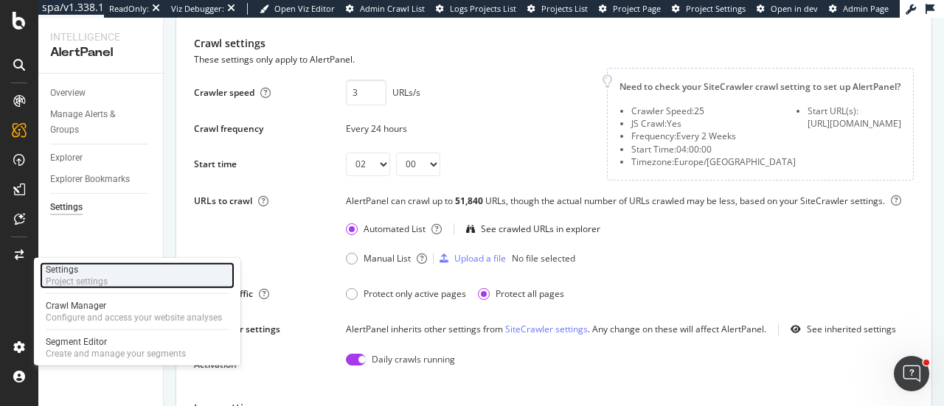
click at [83, 280] on div "Project settings" at bounding box center [77, 282] width 62 height 12
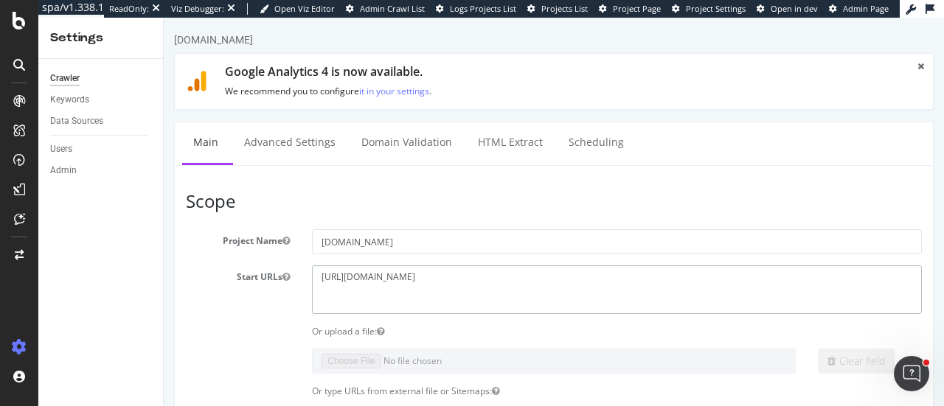
drag, startPoint x: 454, startPoint y: 275, endPoint x: 307, endPoint y: 277, distance: 147.5
click at [307, 277] on div "https://www.luisaviaroma.com" at bounding box center [617, 290] width 632 height 48
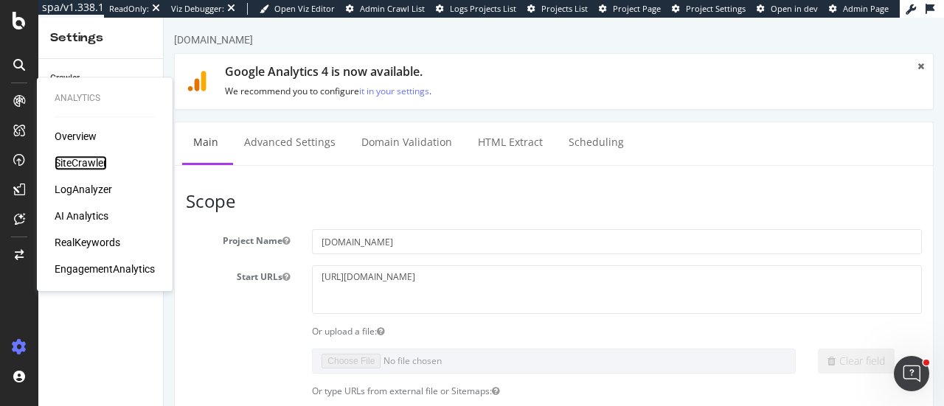
click at [80, 162] on div "SiteCrawler" at bounding box center [81, 163] width 52 height 15
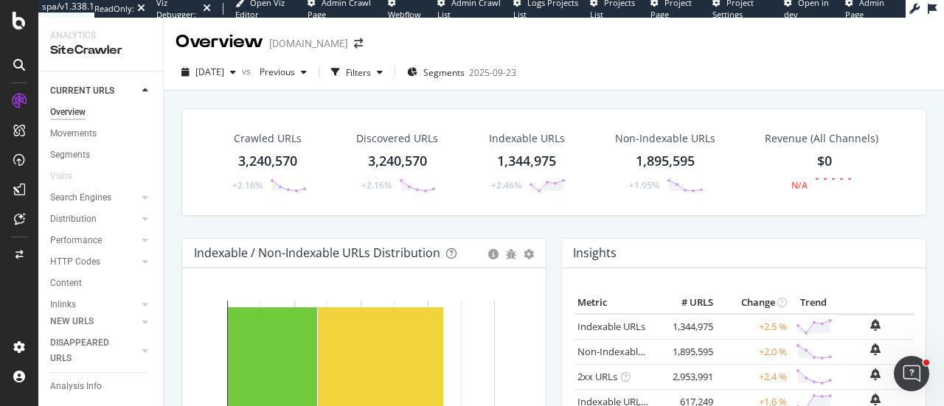
click at [70, 221] on div "Distribution" at bounding box center [73, 219] width 46 height 15
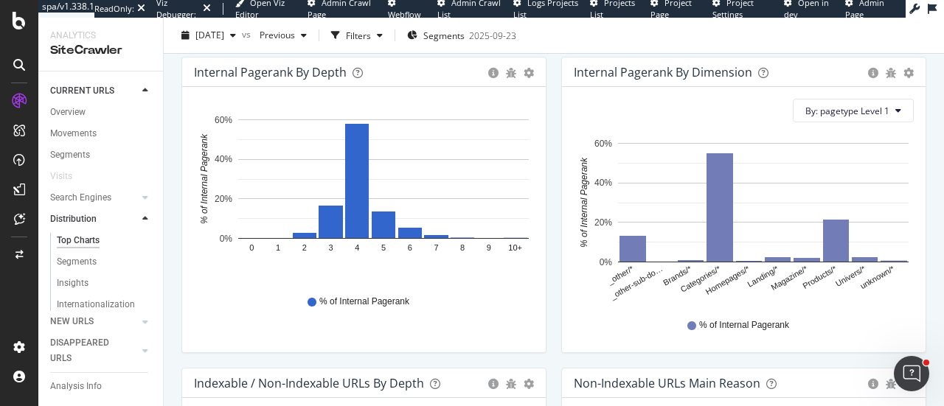
scroll to position [471, 0]
click at [526, 73] on icon "gear" at bounding box center [529, 74] width 10 height 10
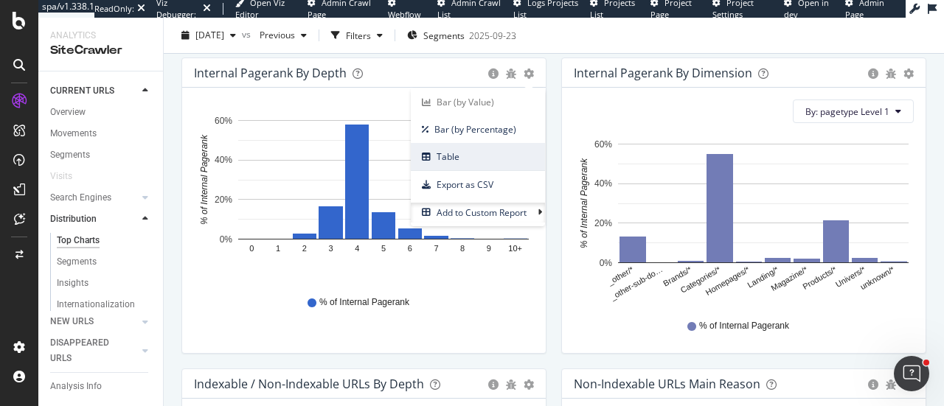
click at [460, 161] on span "Table" at bounding box center [478, 157] width 134 height 20
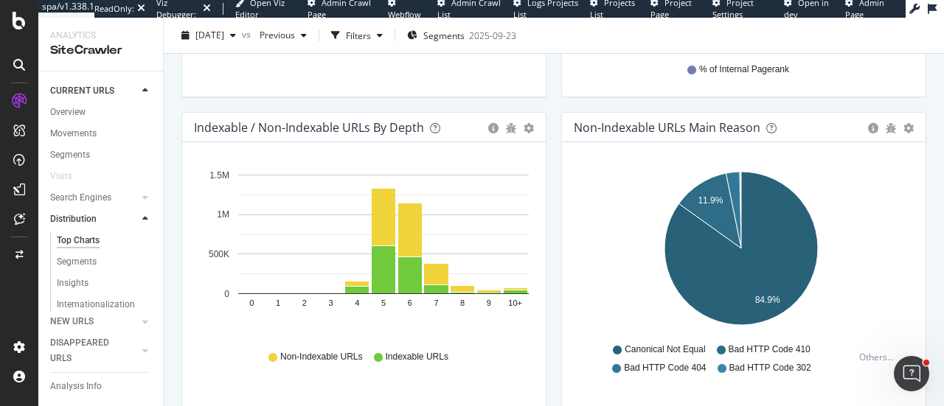
scroll to position [741, 0]
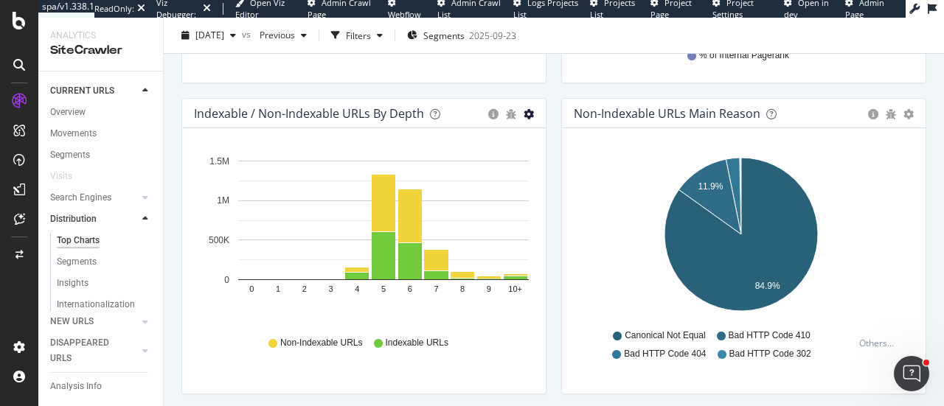
click at [526, 113] on icon "gear" at bounding box center [529, 114] width 10 height 10
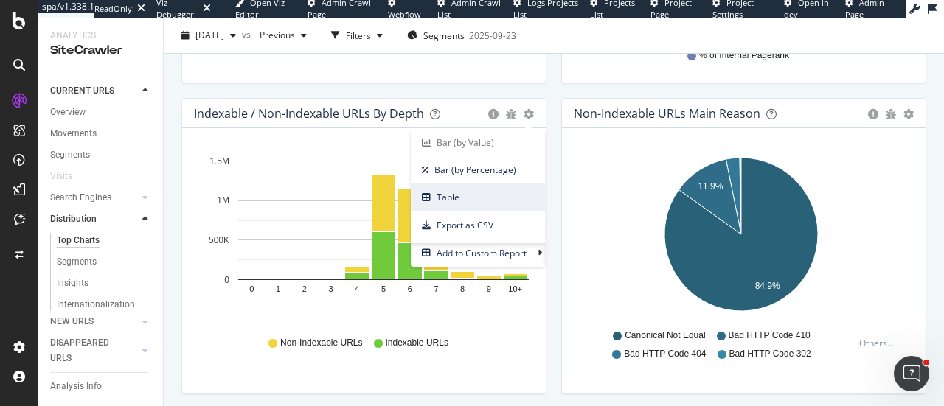
click at [456, 187] on span "Table" at bounding box center [478, 197] width 134 height 20
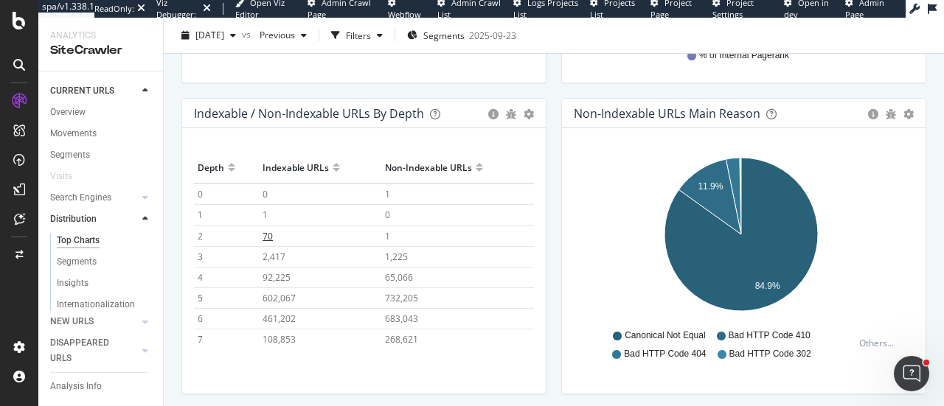
click at [263, 232] on span "70" at bounding box center [268, 236] width 10 height 13
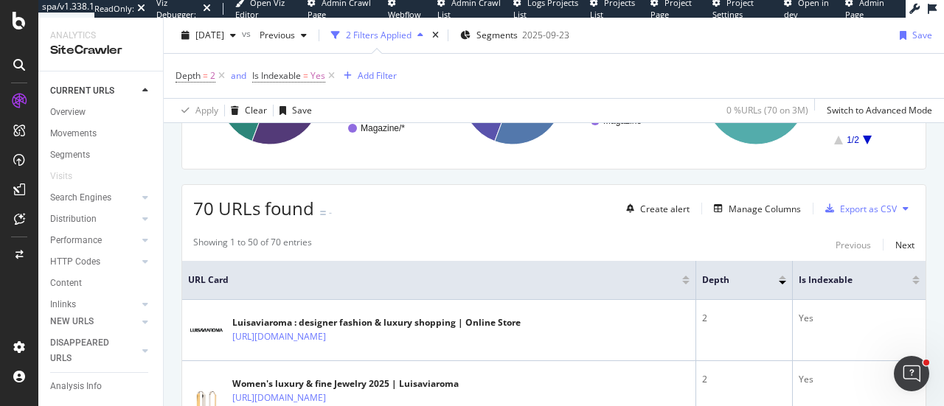
scroll to position [312, 0]
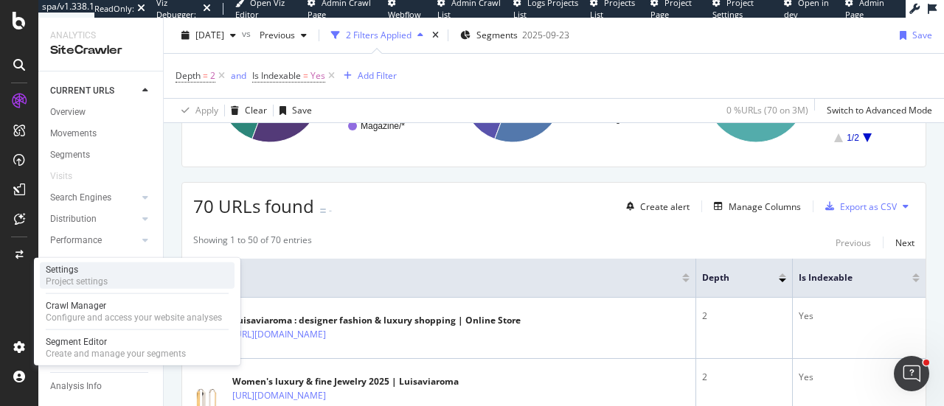
click at [96, 285] on div "Project settings" at bounding box center [77, 282] width 62 height 12
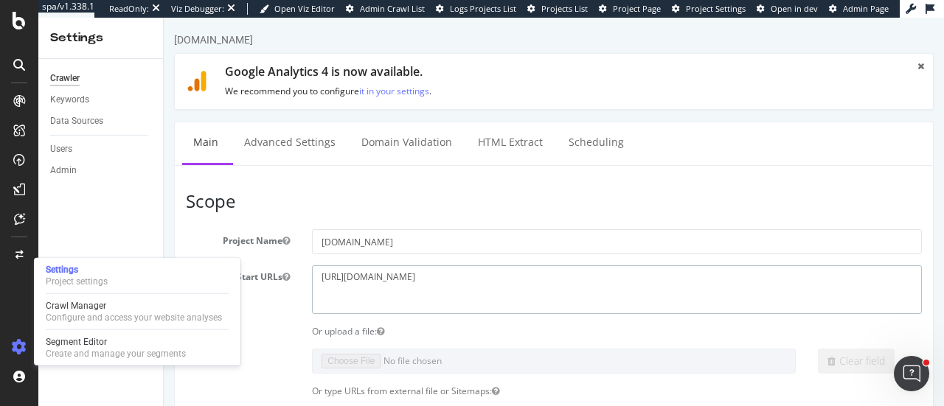
drag, startPoint x: 478, startPoint y: 284, endPoint x: 321, endPoint y: 281, distance: 157.1
click at [321, 281] on textarea "https://www.luisaviaroma.com" at bounding box center [617, 290] width 610 height 48
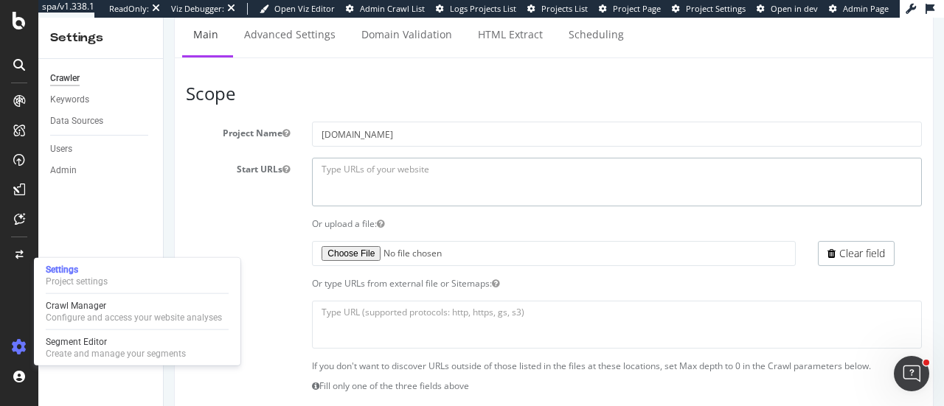
scroll to position [109, 0]
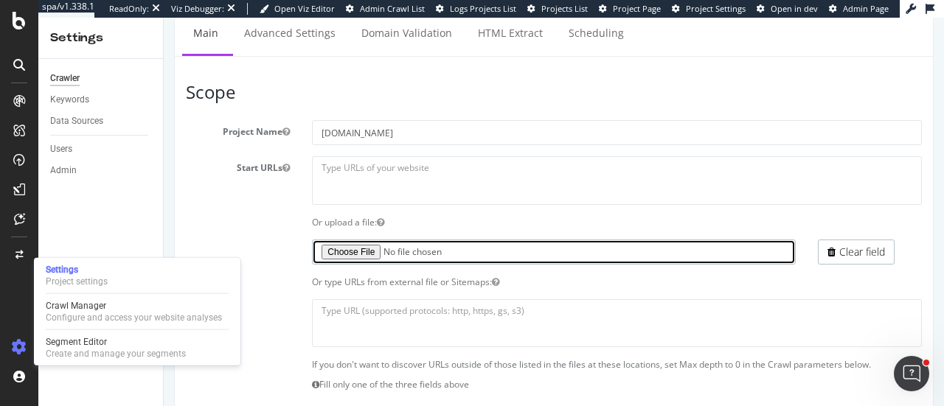
click at [331, 253] on input "file" at bounding box center [553, 252] width 483 height 25
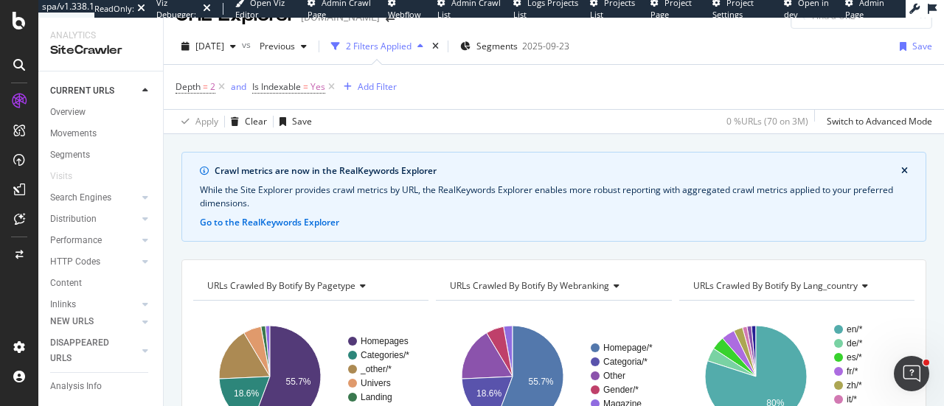
scroll to position [27, 0]
click at [242, 52] on div "2025 Sep. 15th" at bounding box center [209, 46] width 66 height 22
click at [139, 214] on div at bounding box center [145, 219] width 15 height 15
click at [89, 240] on div "Top Charts" at bounding box center [79, 240] width 44 height 15
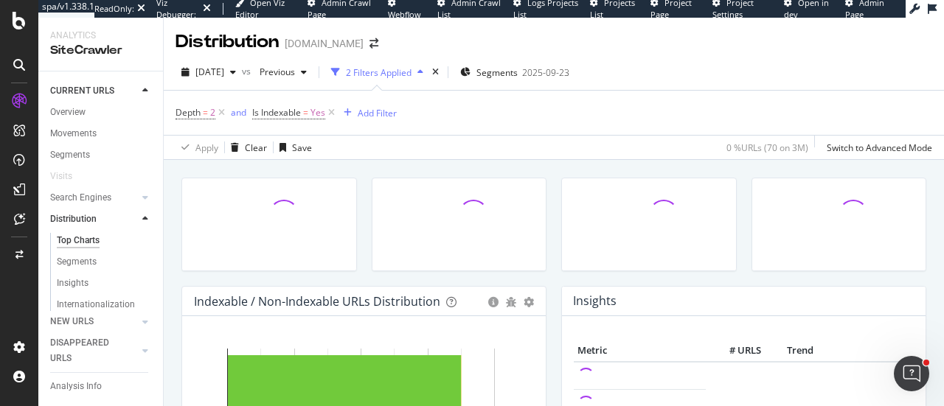
click at [429, 70] on div "button" at bounding box center [421, 72] width 18 height 9
